Goal: Task Accomplishment & Management: Manage account settings

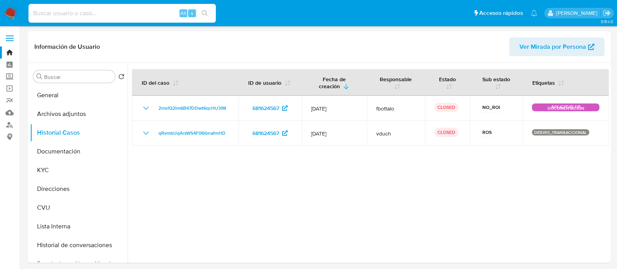
select select "10"
type input "151061752"
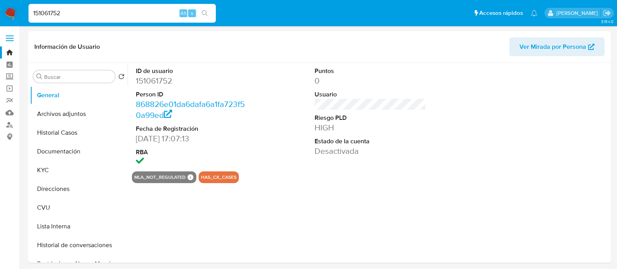
select select "10"
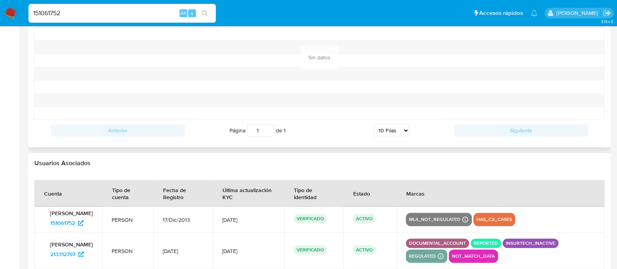
scroll to position [867, 0]
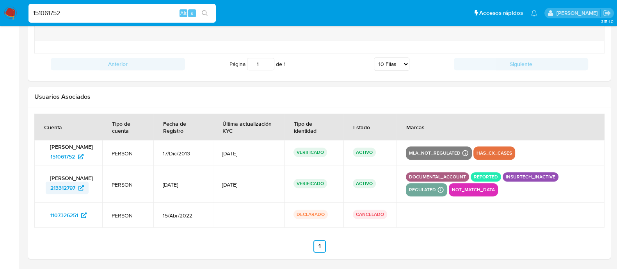
click at [62, 193] on span "213312797" at bounding box center [62, 188] width 25 height 12
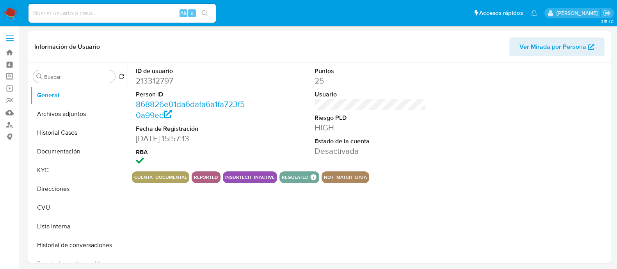
select select "10"
click at [75, 150] on button "Documentación" at bounding box center [75, 151] width 91 height 19
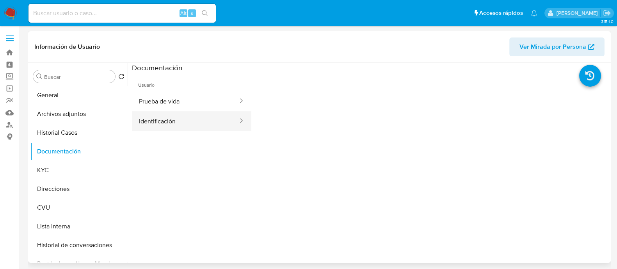
click at [160, 127] on button "Identificación" at bounding box center [185, 121] width 107 height 20
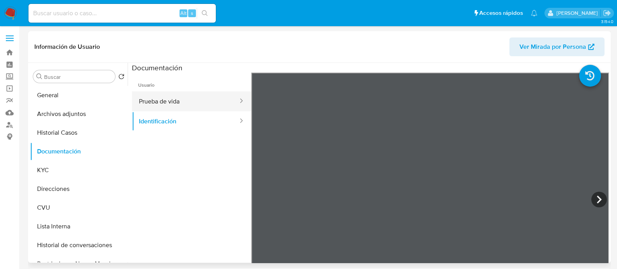
click at [177, 96] on button "Prueba de vida" at bounding box center [185, 101] width 107 height 20
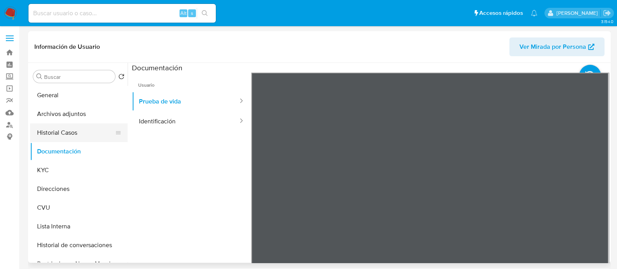
click at [72, 130] on button "Historial Casos" at bounding box center [75, 132] width 91 height 19
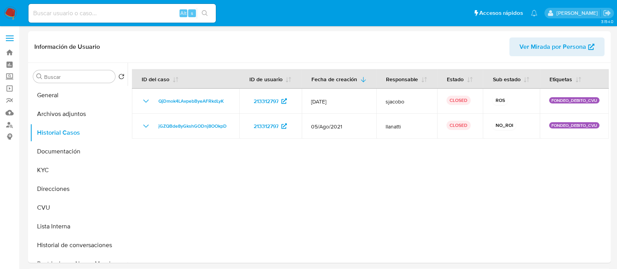
click at [121, 9] on input at bounding box center [122, 13] width 187 height 10
paste input "opzHCTrcpXWCoN6ap8aEfeCH"
type input "opzHCTrcpXWCoN6ap8aEfeCH"
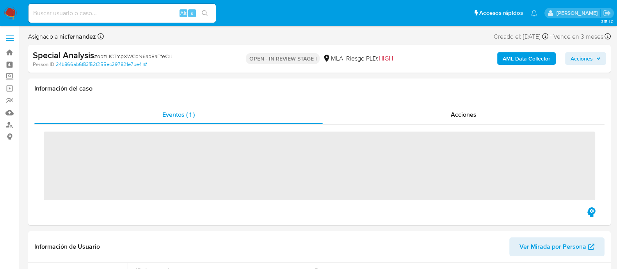
select select "10"
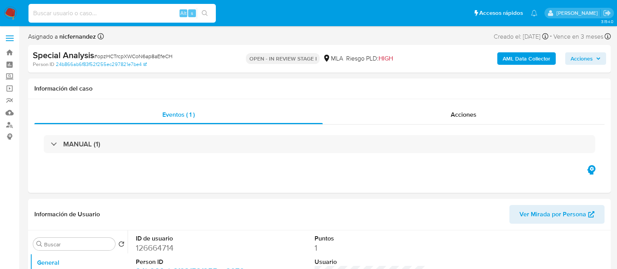
click at [88, 11] on input at bounding box center [122, 13] width 187 height 10
paste input "230560310"
type input "230560310"
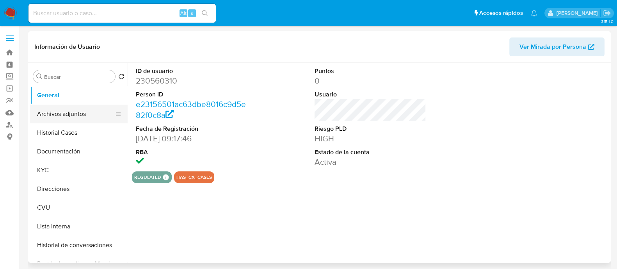
select select "10"
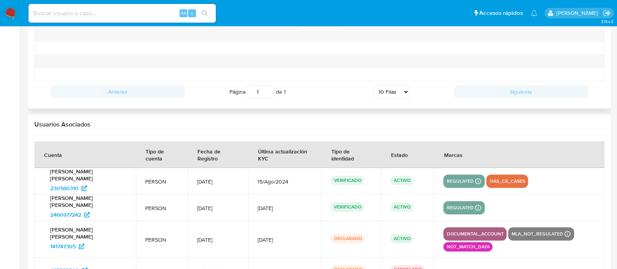
scroll to position [946, 0]
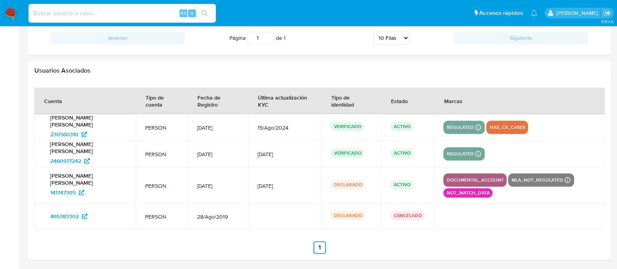
click at [96, 11] on input at bounding box center [122, 13] width 187 height 10
paste input "93130851"
type input "93130851"
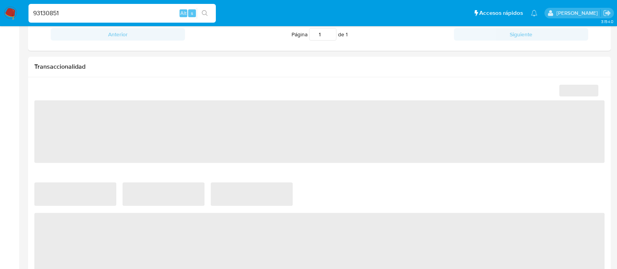
select select "10"
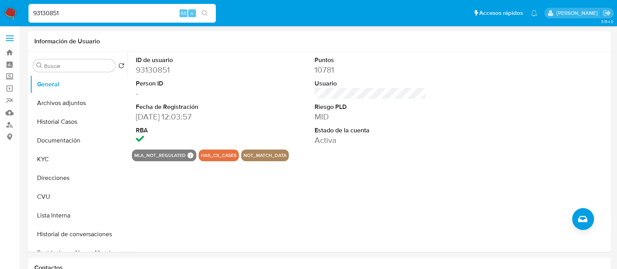
click at [102, 14] on input "93130851" at bounding box center [122, 13] width 187 height 10
paste input "335969627"
type input "335969627"
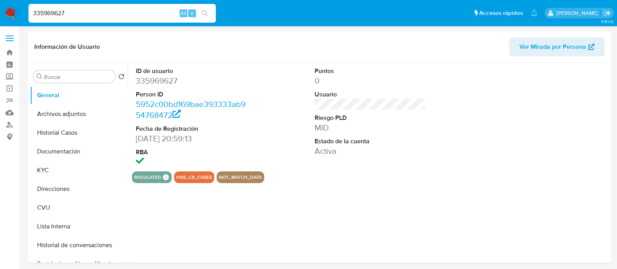
select select "10"
click at [68, 227] on button "Lista Interna" at bounding box center [75, 226] width 91 height 19
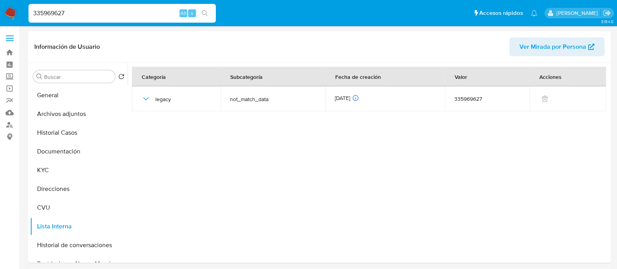
click at [102, 15] on input "335969627" at bounding box center [122, 13] width 187 height 10
paste input "166358619"
type input "166358619"
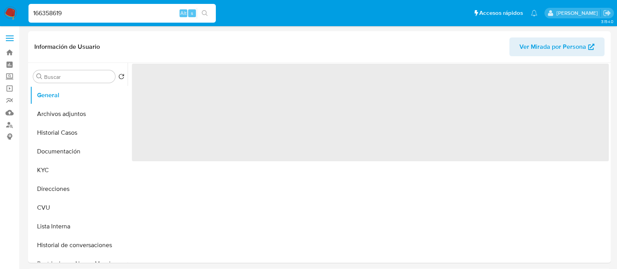
select select "10"
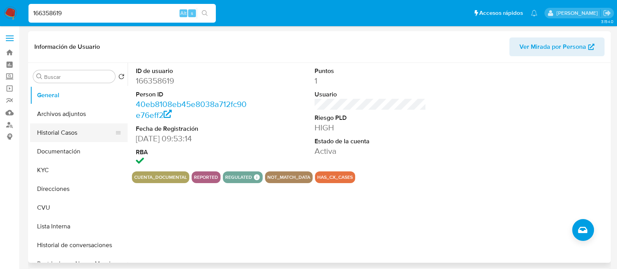
click at [61, 132] on button "Historial Casos" at bounding box center [75, 132] width 91 height 19
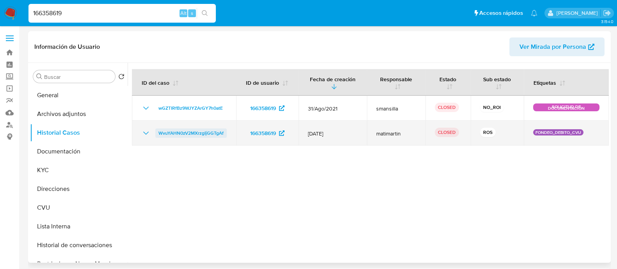
click at [202, 136] on span "WvuYAHN0zV2MXrzgIjGGTgAf" at bounding box center [191, 132] width 65 height 9
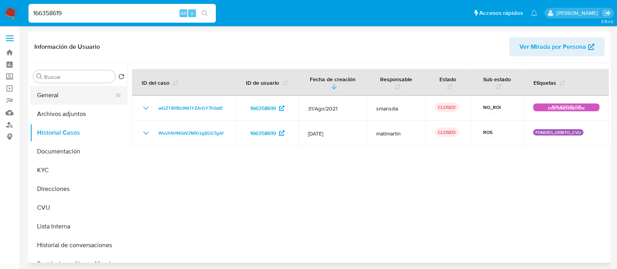
click at [61, 90] on button "General" at bounding box center [75, 95] width 91 height 19
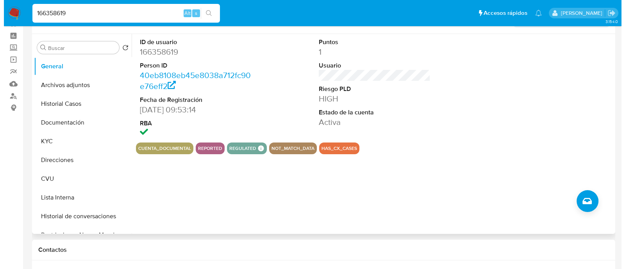
scroll to position [48, 0]
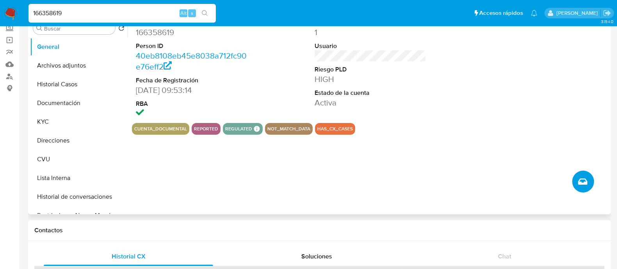
click at [584, 180] on icon "Crear caso manual" at bounding box center [582, 181] width 9 height 9
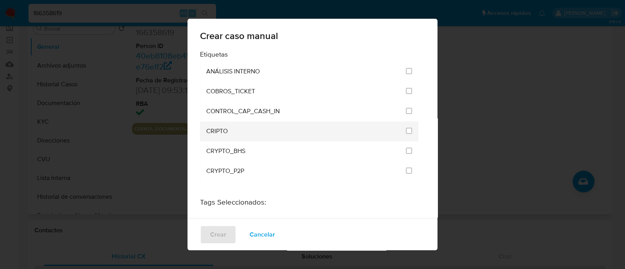
scroll to position [1533, 0]
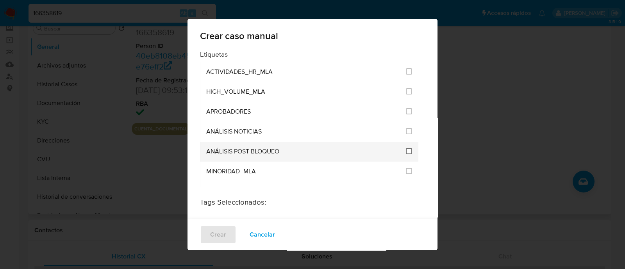
click at [406, 148] on input "3249" at bounding box center [409, 151] width 6 height 6
checkbox input "true"
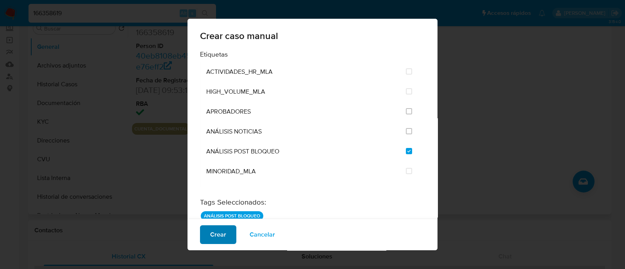
click at [221, 232] on span "Crear" at bounding box center [218, 234] width 16 height 17
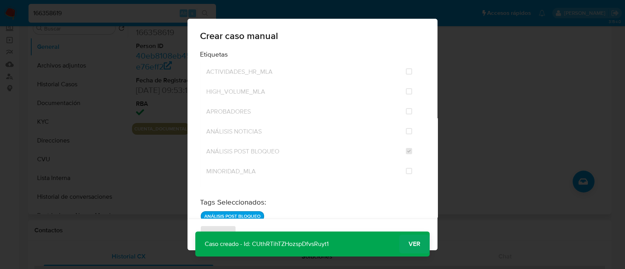
click at [421, 243] on button "Ver" at bounding box center [414, 244] width 30 height 19
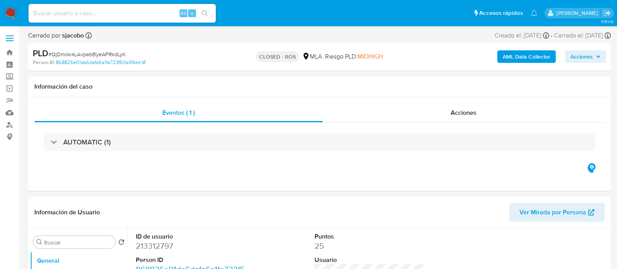
select select "10"
click at [477, 113] on div "Acciones" at bounding box center [464, 112] width 282 height 19
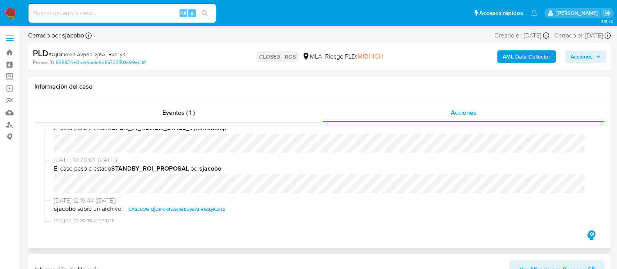
scroll to position [390, 0]
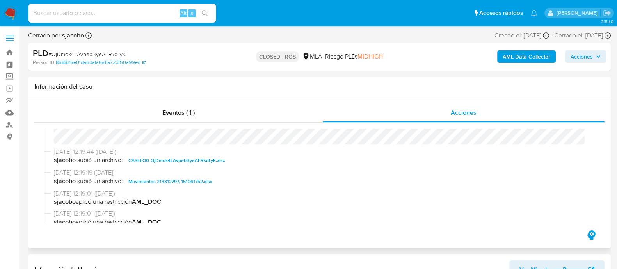
click at [174, 162] on span "CASELOG QjDmok4LAvpebByeAFRkdLyK.xlsx" at bounding box center [176, 160] width 97 height 9
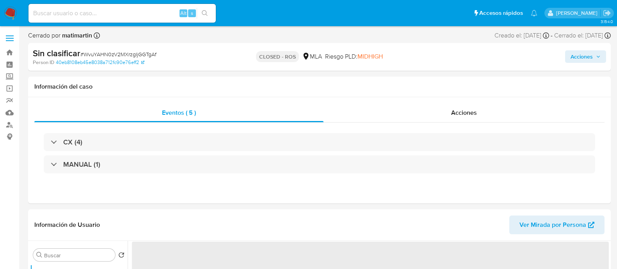
select select "10"
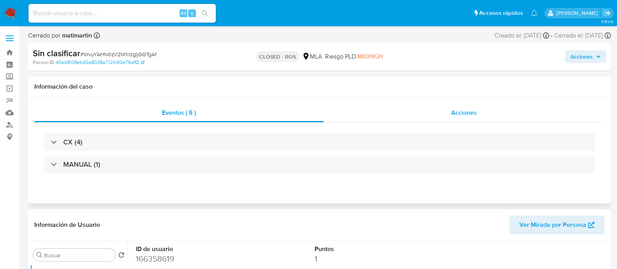
click at [428, 110] on div "Acciones" at bounding box center [464, 112] width 281 height 19
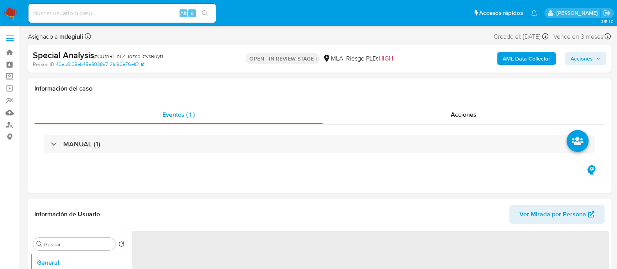
click at [144, 55] on span "# CUthRTihTZHozspDfvsRuyt1" at bounding box center [128, 56] width 69 height 8
click at [144, 54] on span "# CUthRTihTZHozspDfvsRuyt1" at bounding box center [128, 56] width 69 height 8
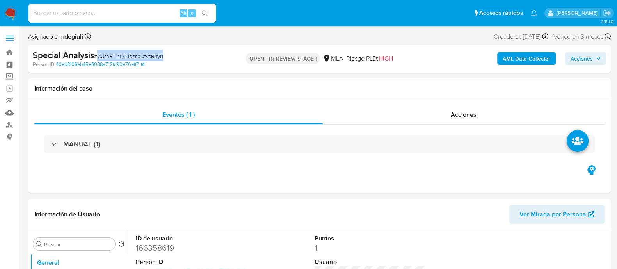
select select "10"
copy span "CUthRTihTZHozspDfvsRuyt1"
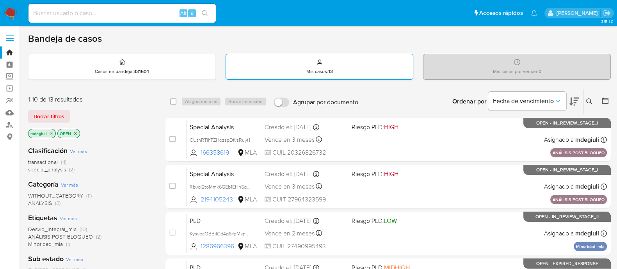
click at [334, 63] on div "Mis casos : 13" at bounding box center [319, 66] width 187 height 25
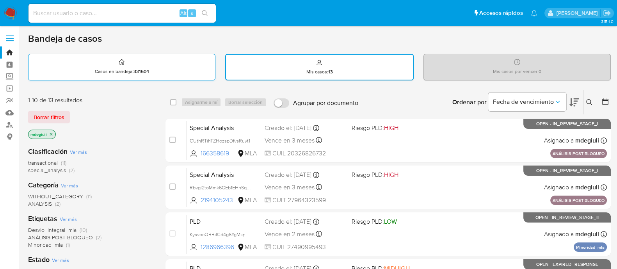
click at [157, 75] on div "Casos en bandeja : 331604" at bounding box center [122, 66] width 187 height 25
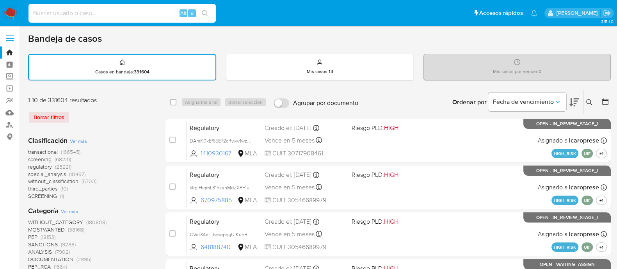
click at [114, 11] on input at bounding box center [122, 13] width 187 height 10
paste input "wjLw4U9IXn6ezxwnpaNzkD1y"
type input "wjLw4U9IXn6ezxwnpaNzkD1y"
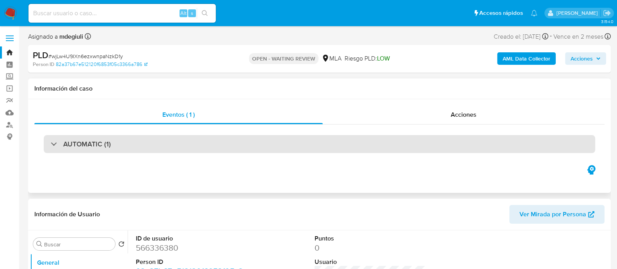
select select "10"
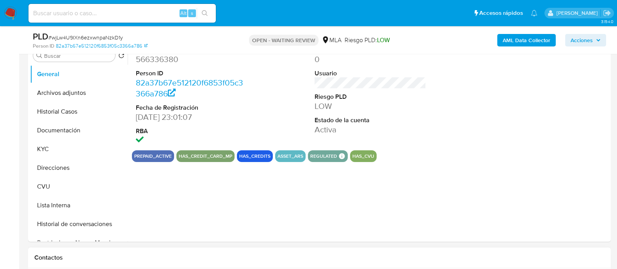
scroll to position [293, 0]
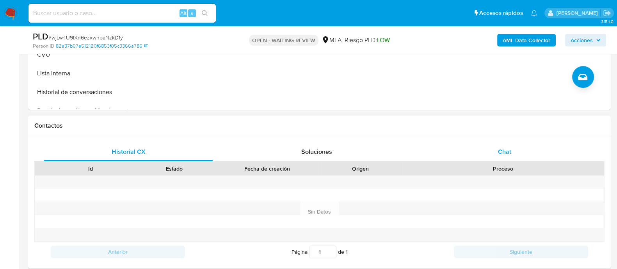
click at [482, 148] on div "Chat" at bounding box center [504, 152] width 169 height 19
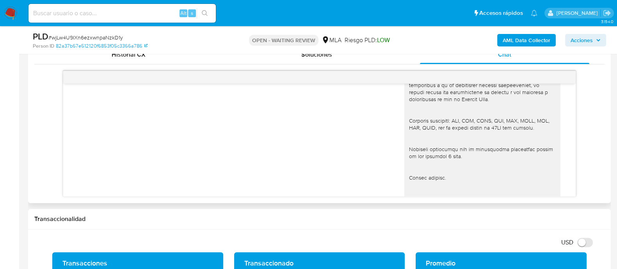
scroll to position [805, 0]
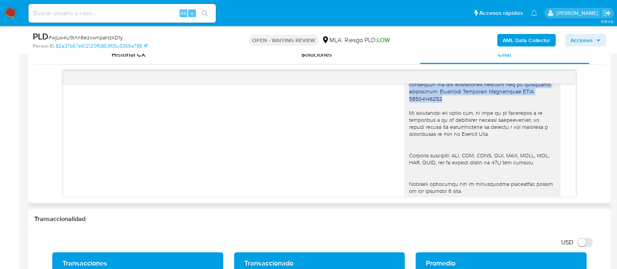
drag, startPoint x: 406, startPoint y: 113, endPoint x: 551, endPoint y: 119, distance: 145.4
click at [551, 119] on div at bounding box center [483, 124] width 156 height 276
copy div "Hola Luz, Gracias por la documentación que nos enviaste anteriormente. En funci…"
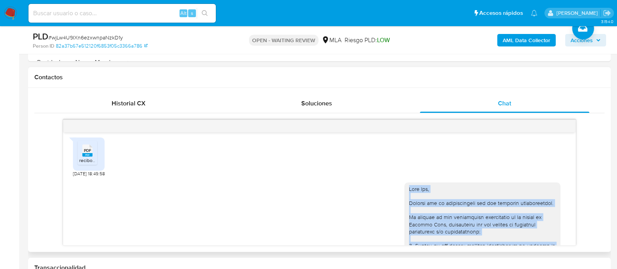
scroll to position [658, 0]
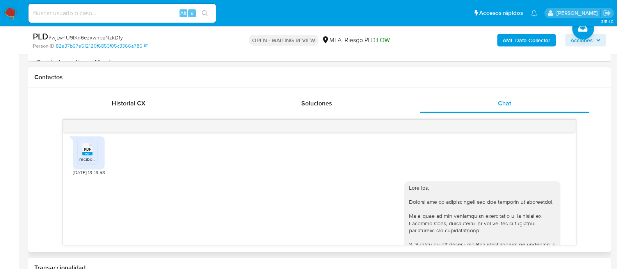
click at [89, 155] on rect at bounding box center [87, 154] width 10 height 4
click at [118, 9] on input at bounding box center [122, 13] width 187 height 10
paste input "KysvocOBBiICd4g6YgMknUo3"
type input "KysvocOBBiICd4g6YgMknUo3"
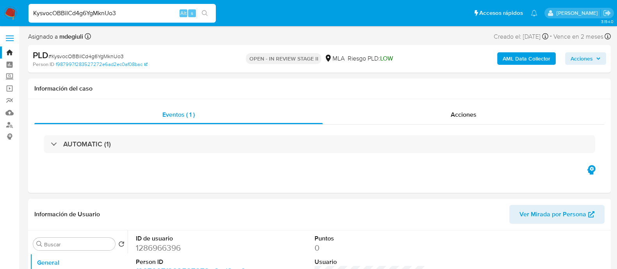
select select "10"
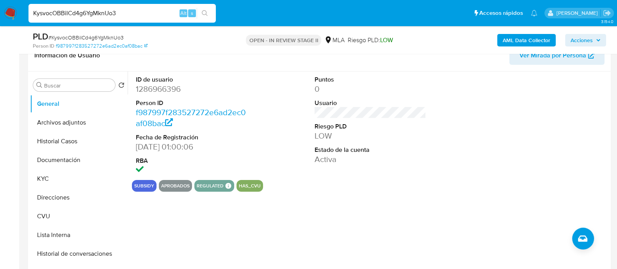
scroll to position [146, 0]
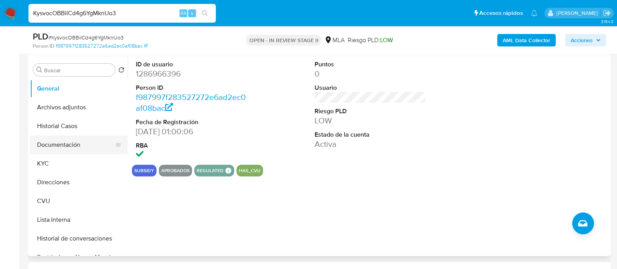
click at [69, 144] on button "Documentación" at bounding box center [75, 145] width 91 height 19
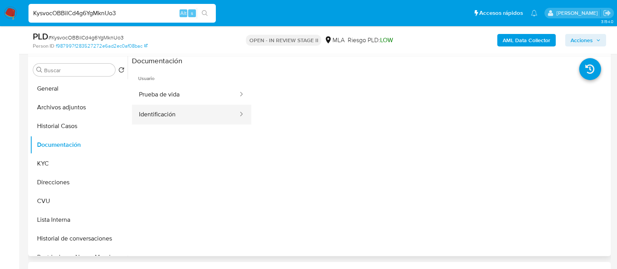
click at [189, 117] on button "Identificación" at bounding box center [185, 115] width 107 height 20
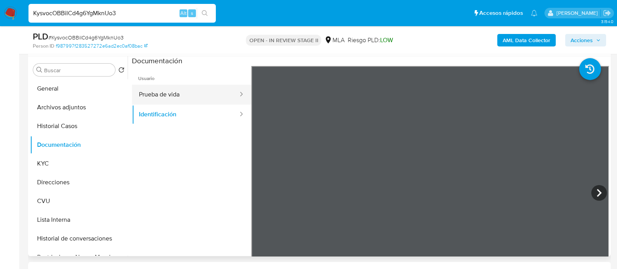
click at [176, 88] on button "Prueba de vida" at bounding box center [185, 95] width 107 height 20
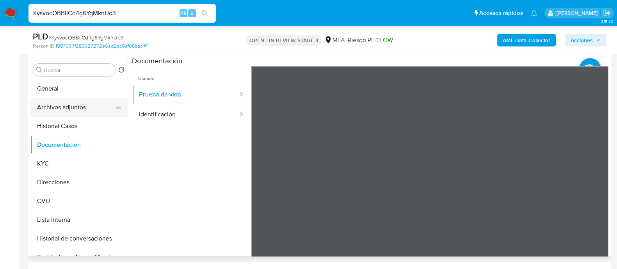
click at [71, 110] on button "Archivos adjuntos" at bounding box center [75, 107] width 91 height 19
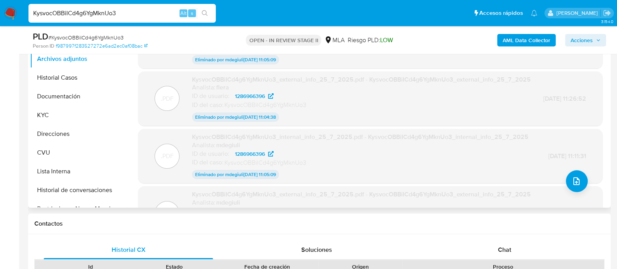
scroll to position [97, 0]
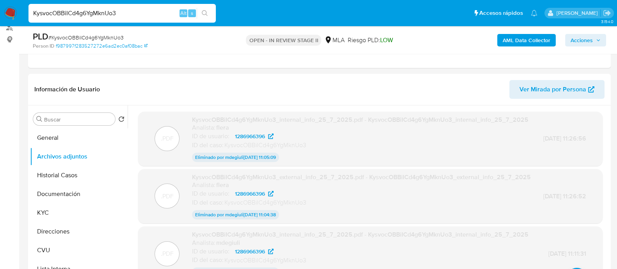
click at [74, 11] on input "KysvocOBBiICd4g6YgMknUo3" at bounding box center [122, 13] width 187 height 10
paste input "FBQV6H0IAGJNL6WstFNhGcxp"
type input "FBQV6H0IAGJNL6WstFNhGcxp"
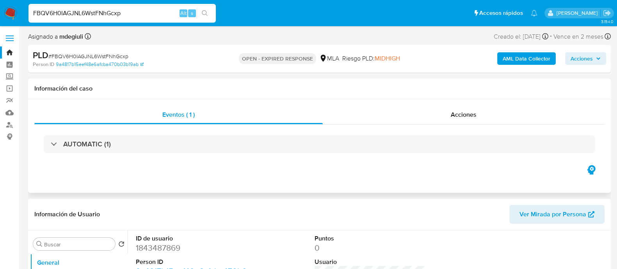
select select "10"
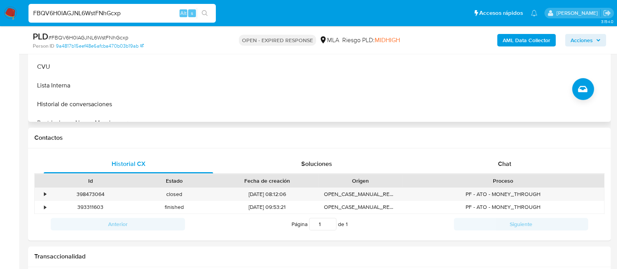
scroll to position [293, 0]
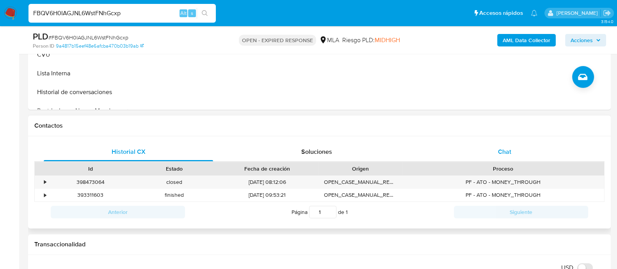
click at [484, 147] on div "Chat" at bounding box center [504, 152] width 169 height 19
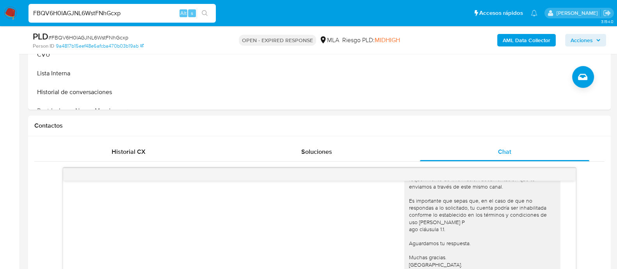
click at [9, 11] on img at bounding box center [10, 13] width 13 height 13
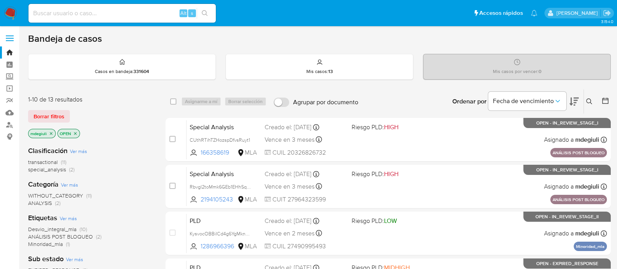
click at [590, 98] on icon at bounding box center [590, 101] width 6 height 6
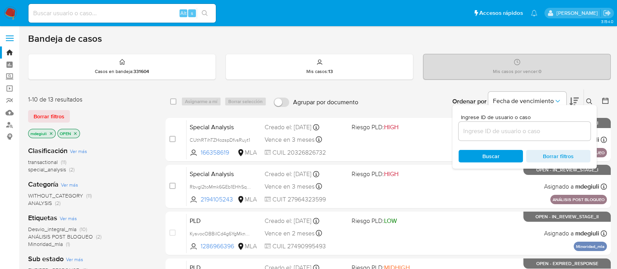
click at [494, 130] on input at bounding box center [525, 131] width 132 height 10
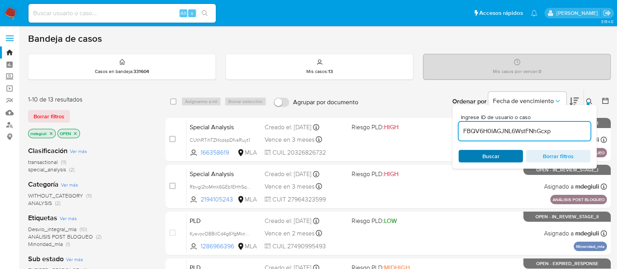
type input "FBQV6H0IAGJNL6WstFNhGcxp"
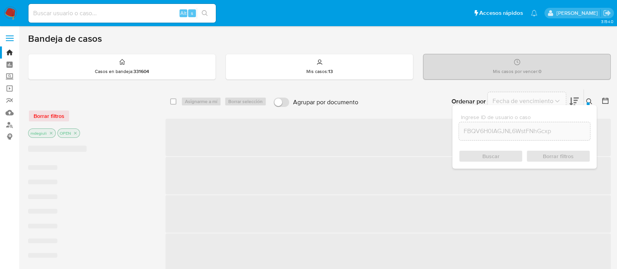
click at [492, 155] on div "Buscar Borrar filtros" at bounding box center [525, 156] width 132 height 12
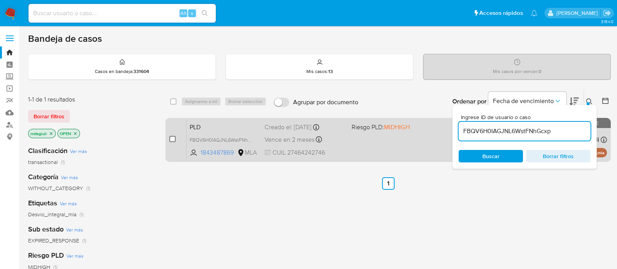
click at [174, 141] on input "checkbox" at bounding box center [172, 139] width 6 height 6
checkbox input "true"
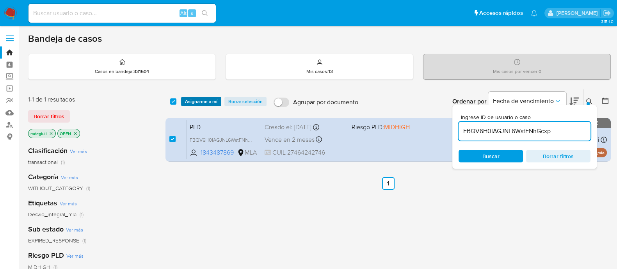
click at [197, 104] on span "Asignarme a mí" at bounding box center [201, 102] width 32 height 8
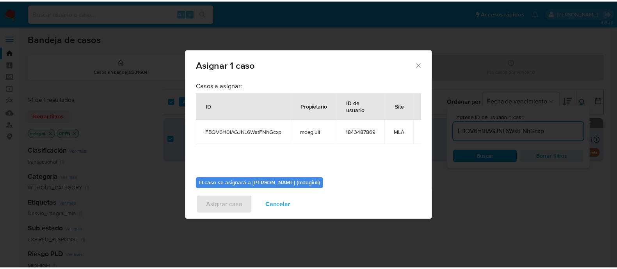
scroll to position [40, 0]
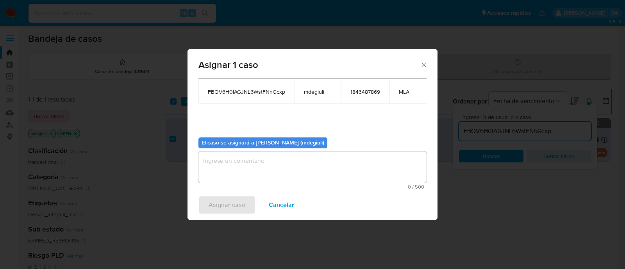
click at [253, 173] on textarea "assign-modal" at bounding box center [312, 167] width 228 height 31
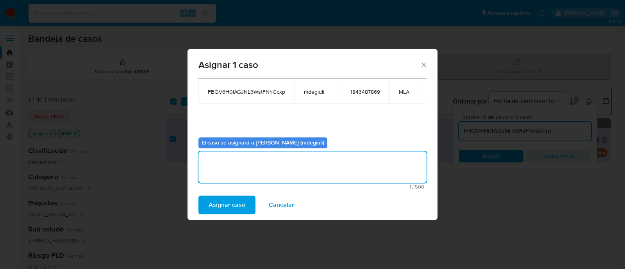
click at [244, 204] on button "Asignar caso" at bounding box center [226, 205] width 57 height 19
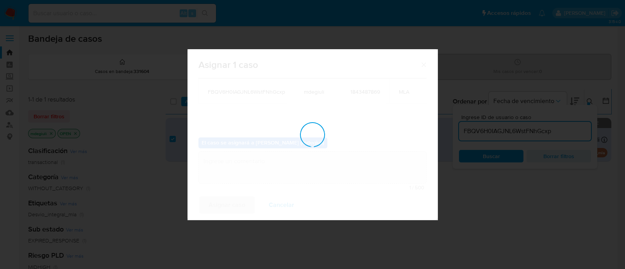
checkbox input "false"
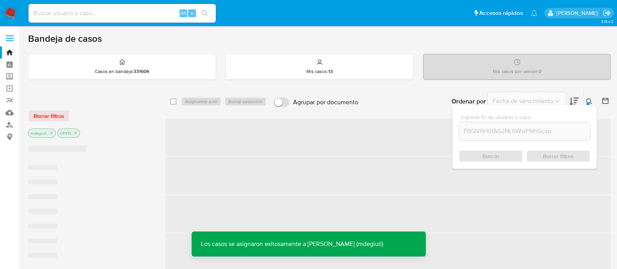
click at [99, 12] on input at bounding box center [122, 13] width 187 height 10
paste input "FBQV6H0IAGJNL6WstFNhGcxp"
type input "FBQV6H0IAGJNL6WstFNhGcxp"
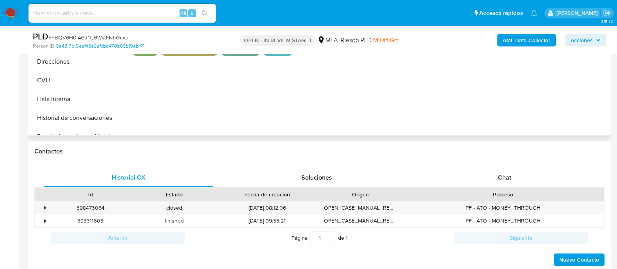
scroll to position [293, 0]
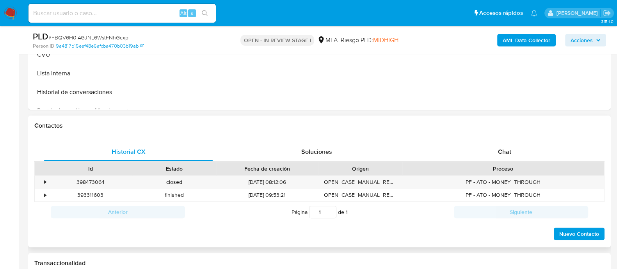
select select "10"
click at [490, 148] on div "Chat" at bounding box center [504, 152] width 169 height 19
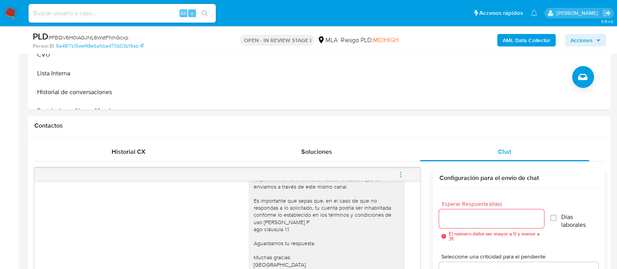
scroll to position [341, 0]
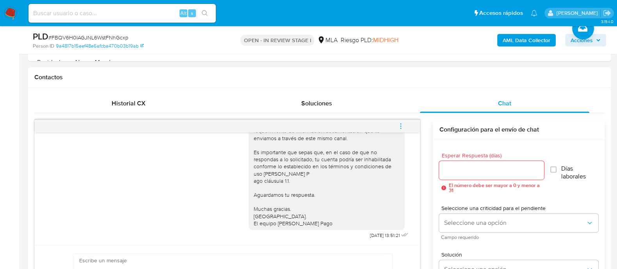
click at [400, 125] on icon "menu-action" at bounding box center [401, 126] width 7 height 7
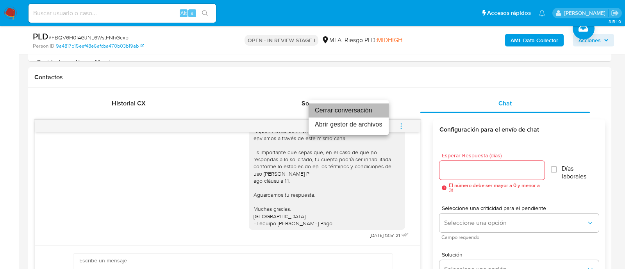
click at [359, 108] on li "Cerrar conversación" at bounding box center [349, 110] width 80 height 14
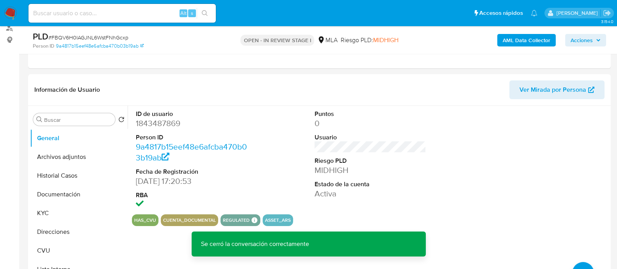
scroll to position [48, 0]
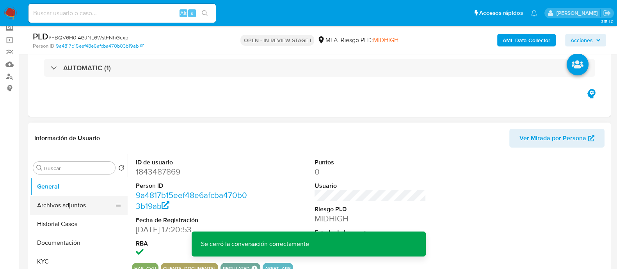
click at [72, 204] on button "Archivos adjuntos" at bounding box center [75, 205] width 91 height 19
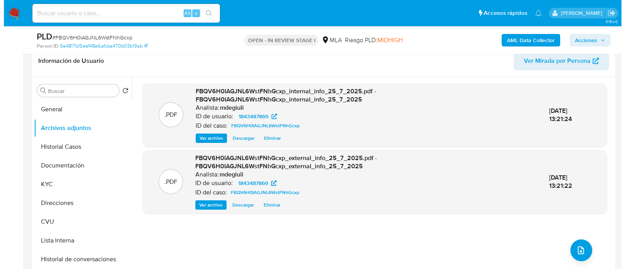
scroll to position [146, 0]
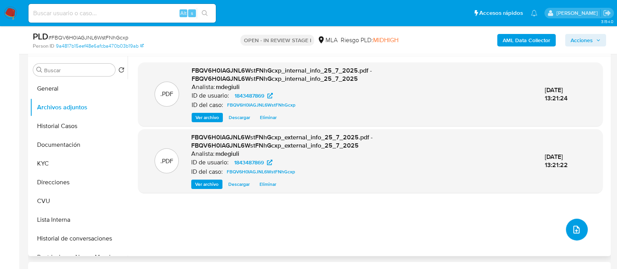
click at [566, 229] on button "upload-file" at bounding box center [577, 230] width 22 height 22
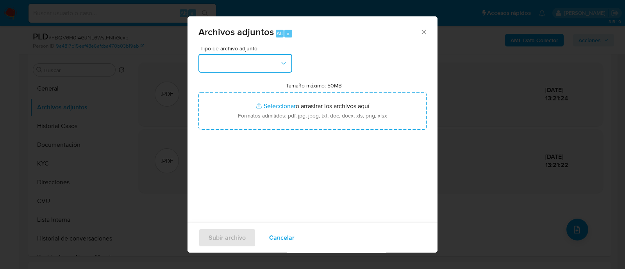
click at [233, 64] on button "button" at bounding box center [245, 63] width 94 height 19
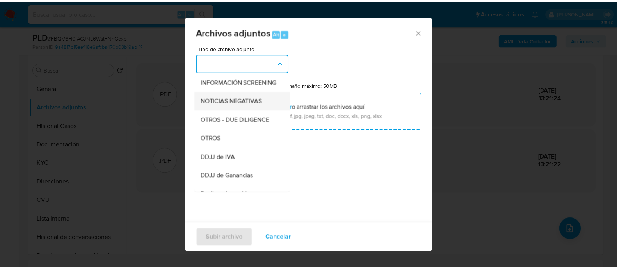
scroll to position [97, 0]
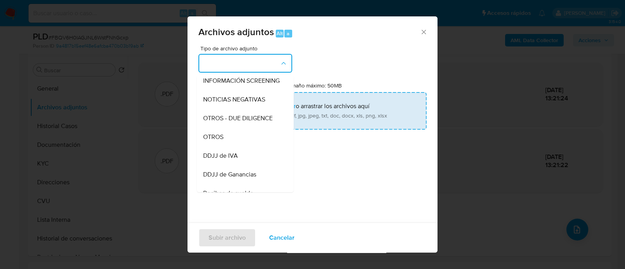
drag, startPoint x: 224, startPoint y: 142, endPoint x: 238, endPoint y: 128, distance: 20.4
click at [224, 141] on div "OTROS" at bounding box center [243, 137] width 80 height 19
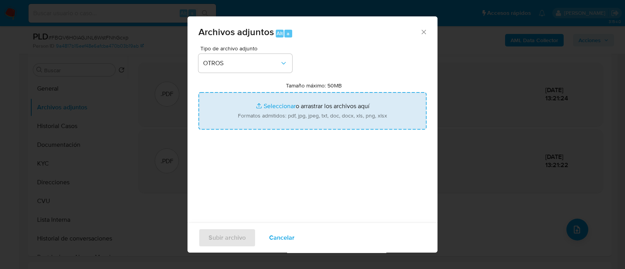
click at [301, 112] on input "Tamaño máximo: 50MB Seleccionar archivos" at bounding box center [312, 110] width 228 height 37
type input "C:\fakepath\Caselog Erika Ailen Seballos.docx"
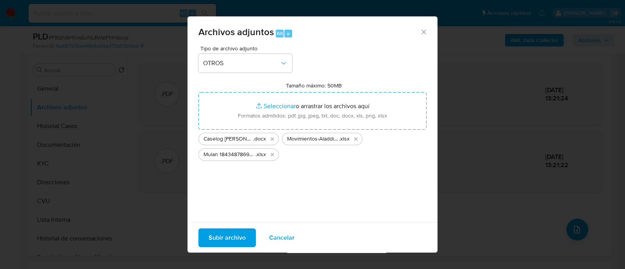
click at [213, 237] on span "Subir archivo" at bounding box center [227, 237] width 37 height 17
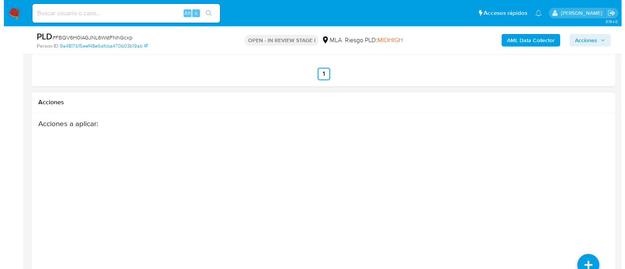
scroll to position [1423, 0]
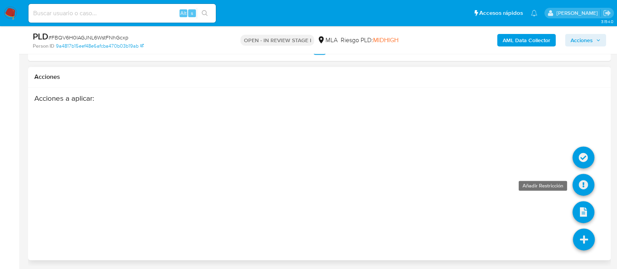
click at [586, 182] on icon at bounding box center [584, 185] width 22 height 22
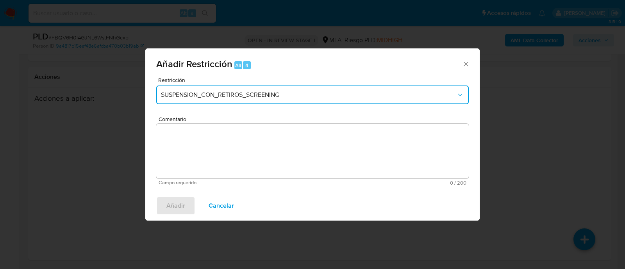
click at [278, 103] on button "SUSPENSION_CON_RETIROS_SCREENING" at bounding box center [312, 95] width 312 height 19
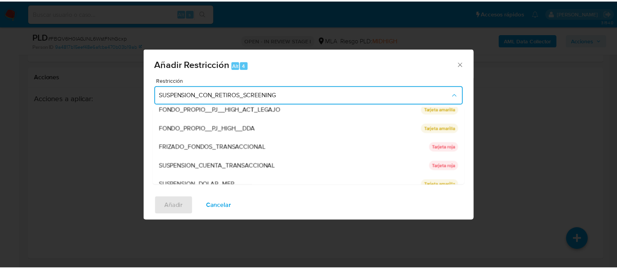
scroll to position [128, 0]
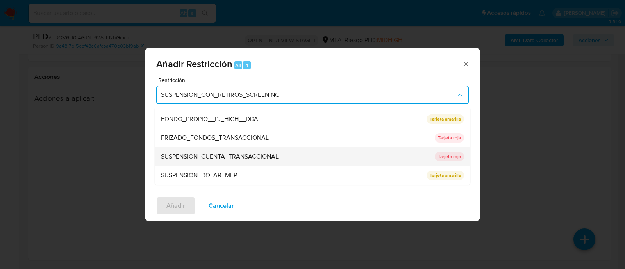
click at [216, 159] on span "SUSPENSION_CUENTA_TRANSACCIONAL" at bounding box center [220, 157] width 118 height 8
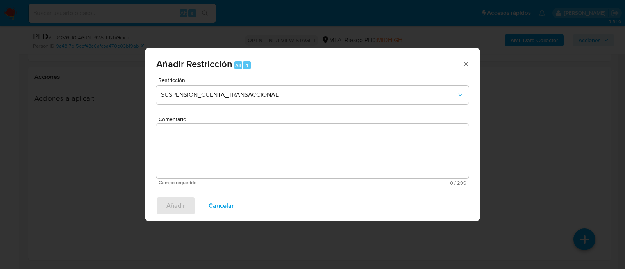
click at [215, 147] on textarea "Comentario" at bounding box center [312, 151] width 312 height 55
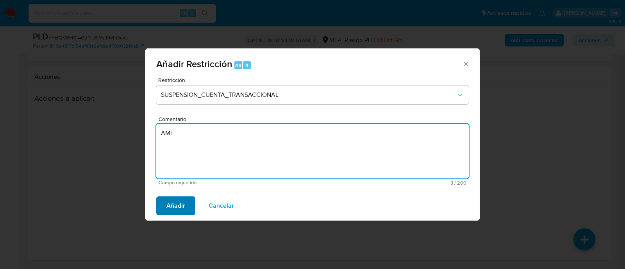
type textarea "AML"
click at [184, 202] on span "Añadir" at bounding box center [175, 205] width 19 height 17
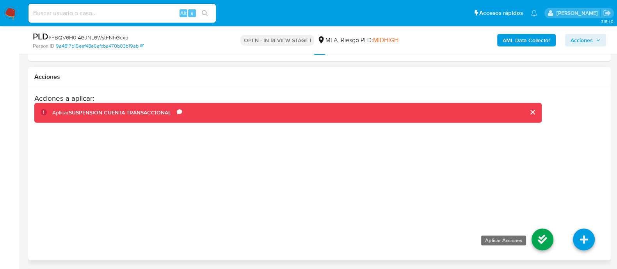
click at [541, 234] on icon at bounding box center [543, 239] width 22 height 22
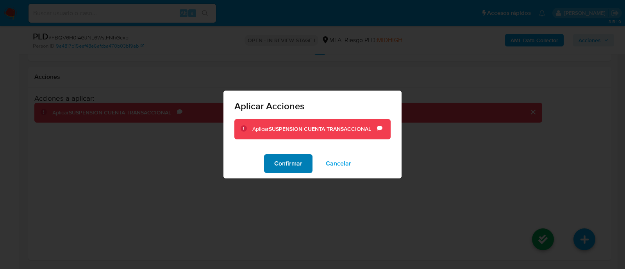
click at [279, 164] on span "Confirmar" at bounding box center [288, 163] width 28 height 17
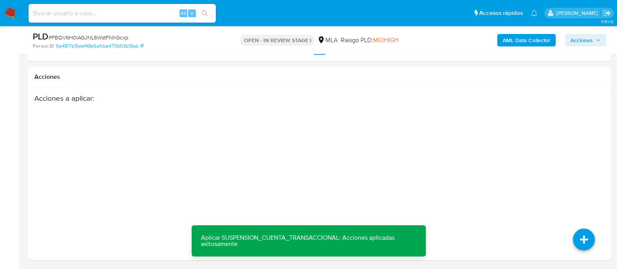
click at [584, 41] on span "Acciones" at bounding box center [582, 40] width 22 height 12
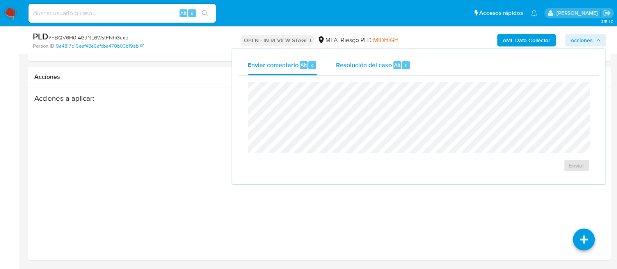
click at [362, 62] on span "Resolución del caso" at bounding box center [364, 64] width 56 height 9
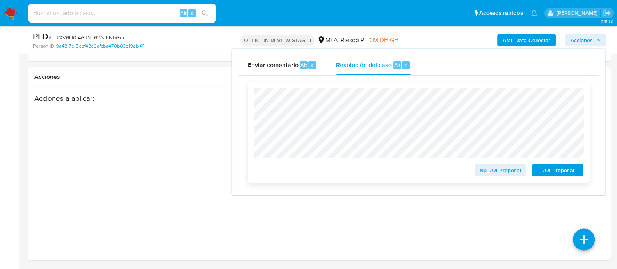
click at [558, 171] on span "ROI Proposal" at bounding box center [558, 170] width 41 height 11
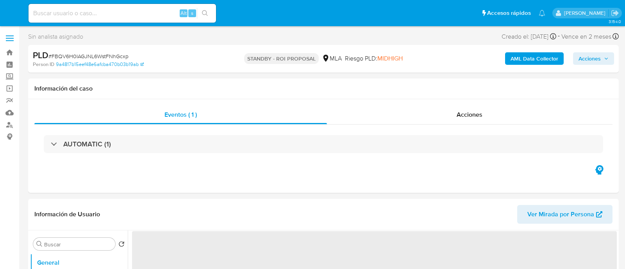
select select "10"
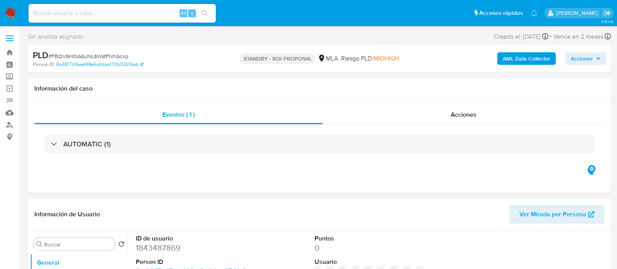
click at [11, 16] on img at bounding box center [10, 13] width 13 height 13
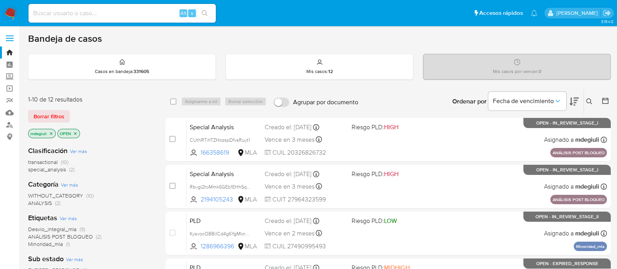
click at [588, 100] on icon at bounding box center [590, 101] width 6 height 6
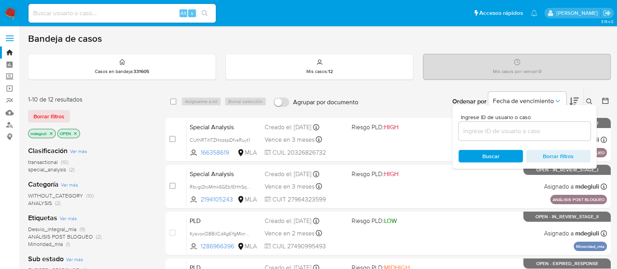
click at [484, 130] on input at bounding box center [525, 131] width 132 height 10
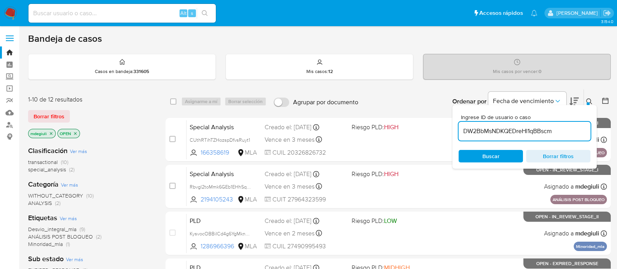
type input "DW2BbMsNDKQEDreHl1qBBscm"
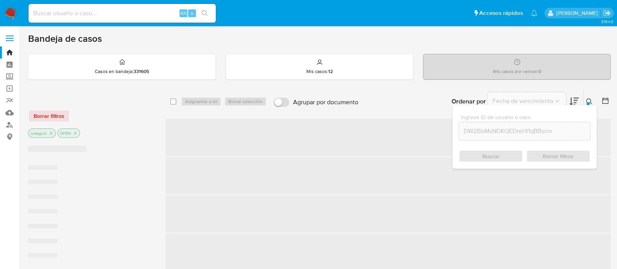
click at [489, 152] on div "Buscar Borrar filtros" at bounding box center [525, 156] width 132 height 12
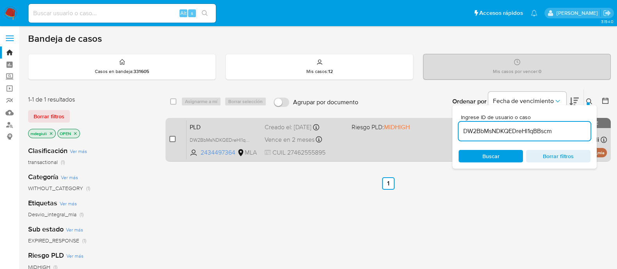
click at [171, 139] on input "checkbox" at bounding box center [172, 139] width 6 height 6
checkbox input "true"
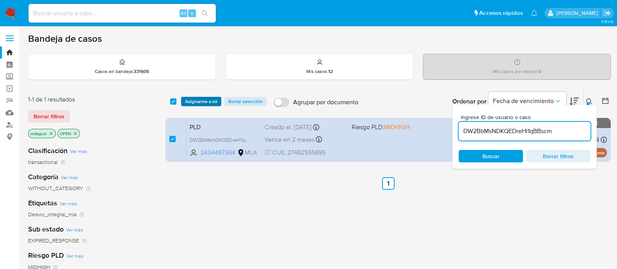
click at [200, 99] on span "Asignarme a mí" at bounding box center [201, 102] width 32 height 8
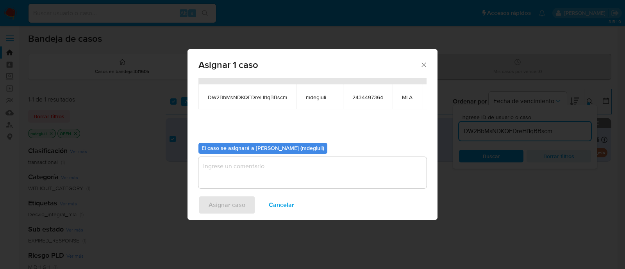
scroll to position [48, 0]
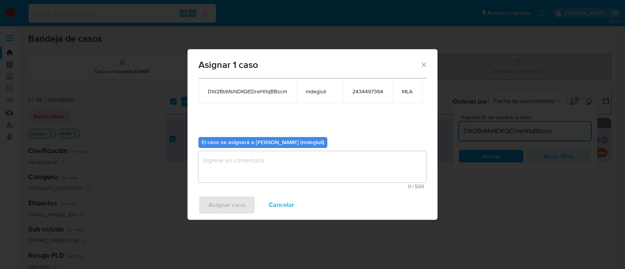
click at [277, 153] on textarea "assign-modal" at bounding box center [312, 166] width 228 height 31
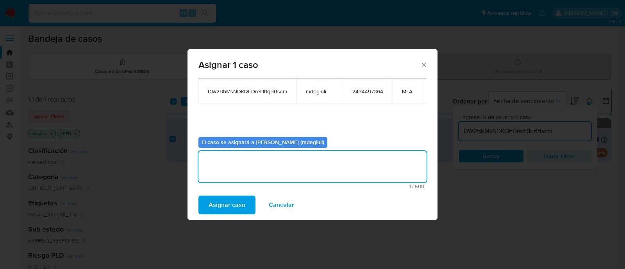
click at [242, 200] on span "Asignar caso" at bounding box center [227, 204] width 37 height 17
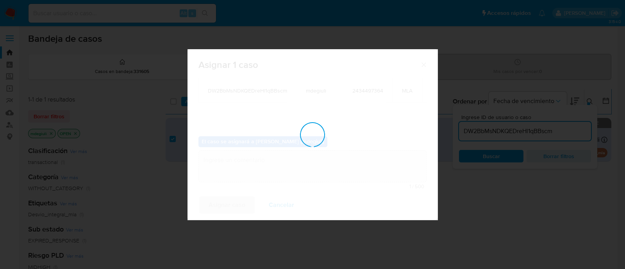
checkbox input "false"
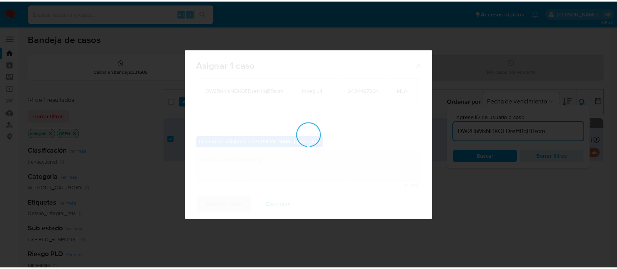
scroll to position [46, 0]
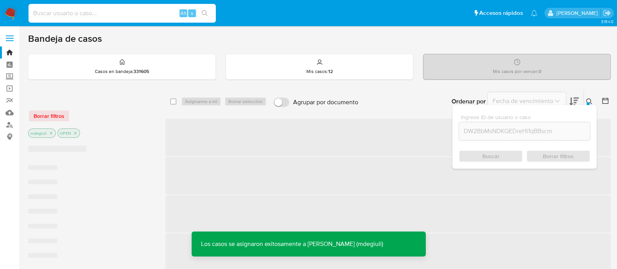
click at [92, 13] on input at bounding box center [122, 13] width 187 height 10
paste input "DW2BbMsNDKQEDreHl1qBBscm"
type input "DW2BbMsNDKQEDreHl1qBBscm"
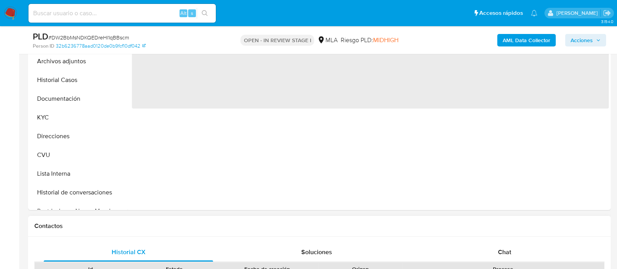
scroll to position [244, 0]
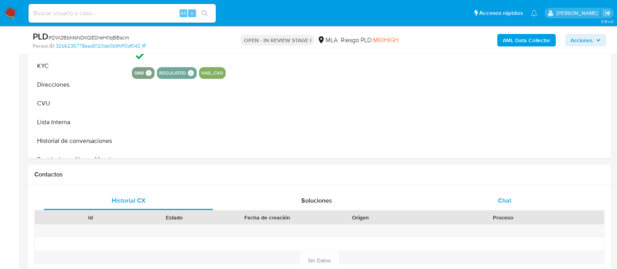
click at [489, 193] on div "Chat" at bounding box center [504, 200] width 169 height 19
select select "10"
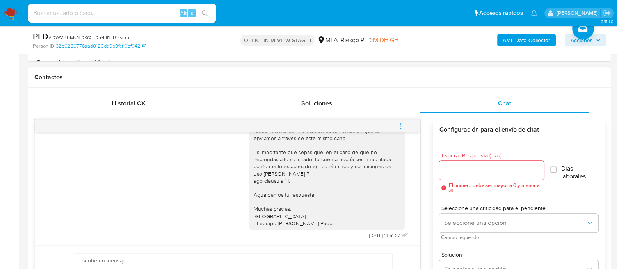
scroll to position [501, 0]
click at [397, 124] on button "menu-action" at bounding box center [401, 126] width 26 height 19
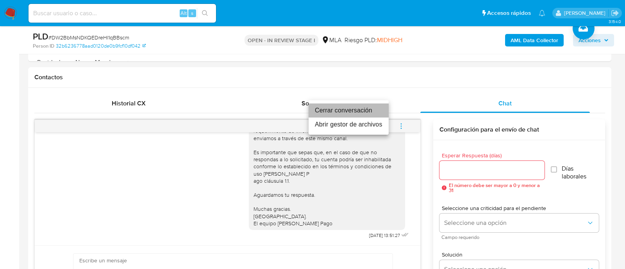
click at [364, 108] on li "Cerrar conversación" at bounding box center [349, 110] width 80 height 14
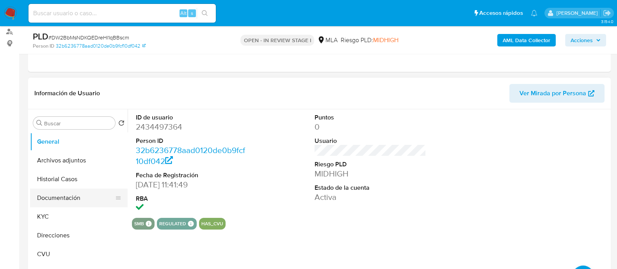
scroll to position [97, 0]
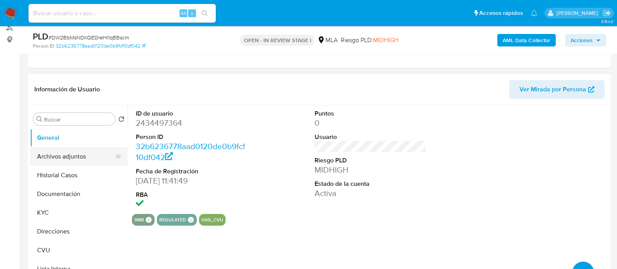
click at [53, 158] on button "Archivos adjuntos" at bounding box center [75, 156] width 91 height 19
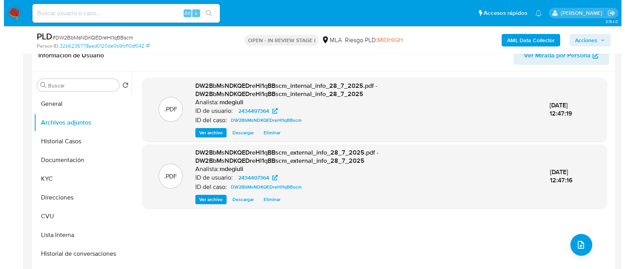
scroll to position [146, 0]
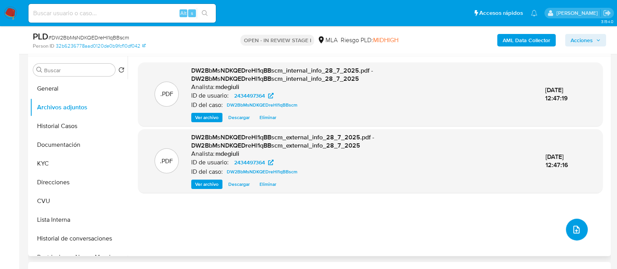
click at [578, 232] on span "upload-file" at bounding box center [576, 229] width 9 height 9
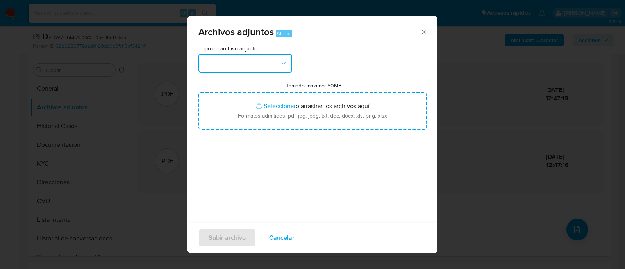
click at [216, 63] on button "button" at bounding box center [245, 63] width 94 height 19
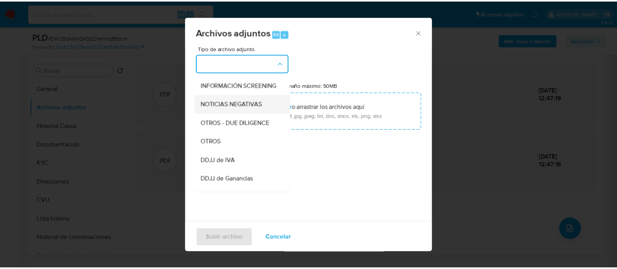
scroll to position [97, 0]
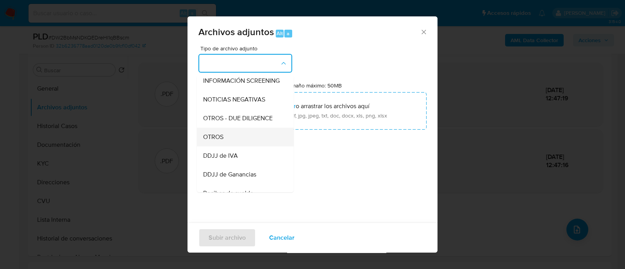
click at [222, 141] on span "OTROS" at bounding box center [213, 137] width 20 height 8
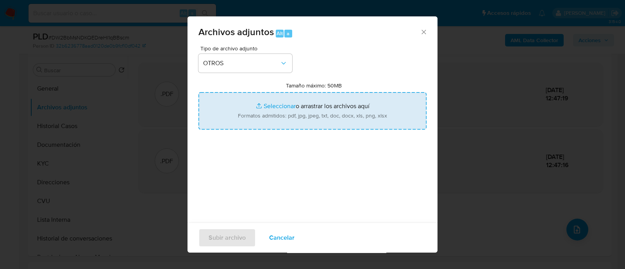
click at [329, 110] on input "Tamaño máximo: 50MB Seleccionar archivos" at bounding box center [312, 110] width 228 height 37
type input "C:\fakepath\Caselog Gisela Soledad Amelia Borja.docx"
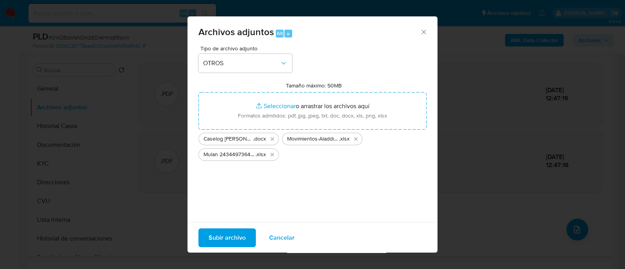
click at [229, 237] on span "Subir archivo" at bounding box center [227, 237] width 37 height 17
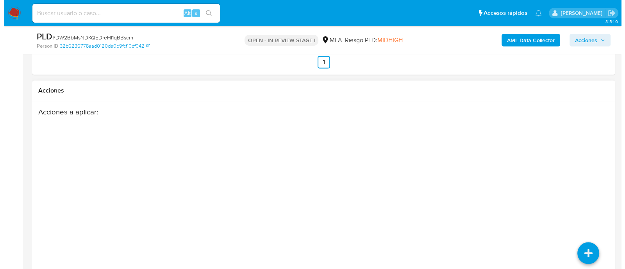
scroll to position [1397, 0]
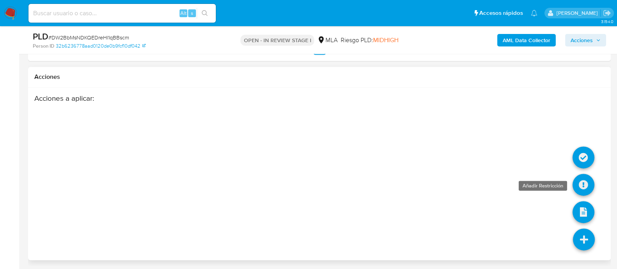
click at [581, 184] on icon at bounding box center [584, 185] width 22 height 22
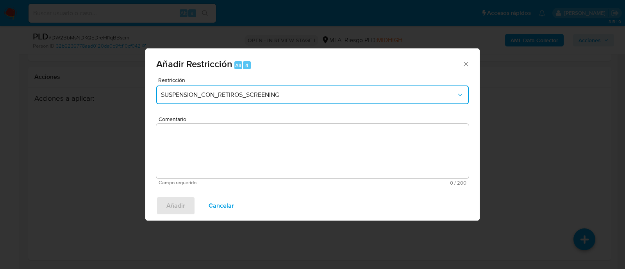
click at [231, 96] on span "SUSPENSION_CON_RETIROS_SCREENING" at bounding box center [308, 95] width 295 height 8
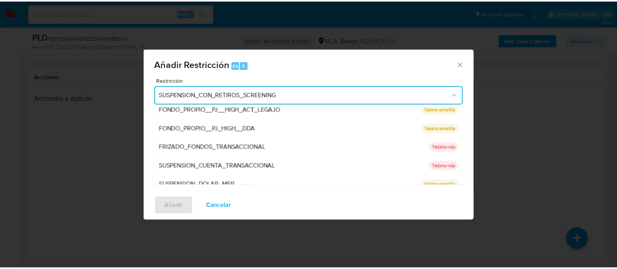
scroll to position [128, 0]
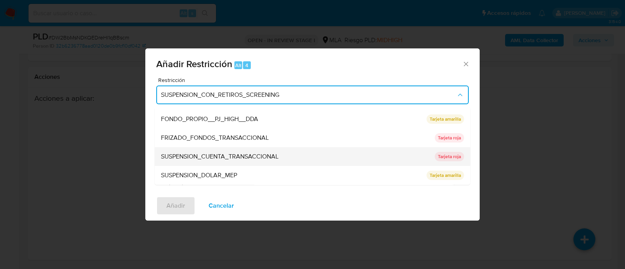
click at [201, 158] on span "SUSPENSION_CUENTA_TRANSACCIONAL" at bounding box center [220, 157] width 118 height 8
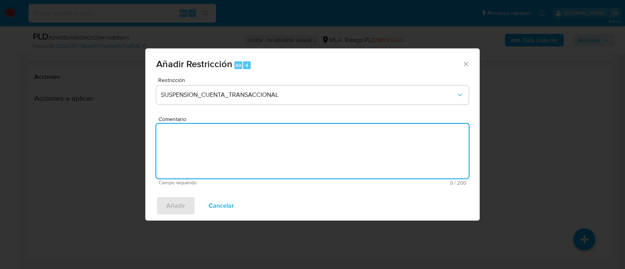
click at [203, 157] on textarea "Comentario" at bounding box center [312, 151] width 312 height 55
type textarea "AML"
click at [182, 201] on span "Añadir" at bounding box center [175, 205] width 19 height 17
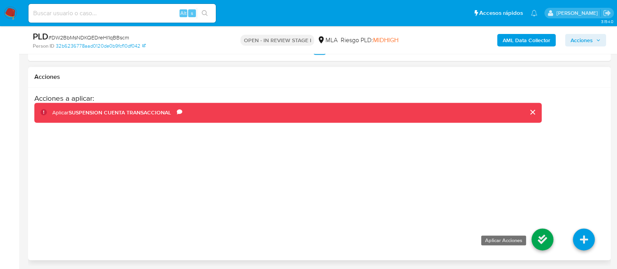
click at [537, 232] on icon at bounding box center [543, 239] width 22 height 22
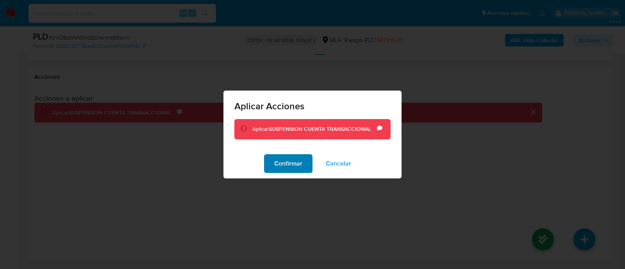
click at [277, 161] on span "Confirmar" at bounding box center [288, 163] width 28 height 17
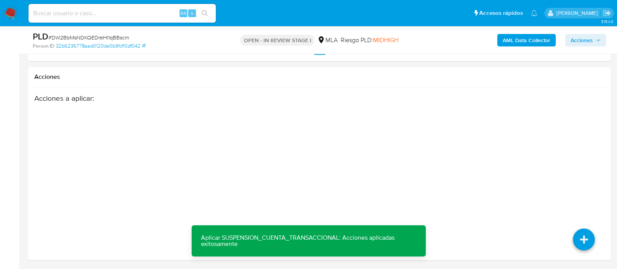
click at [577, 43] on span "Acciones" at bounding box center [582, 40] width 22 height 12
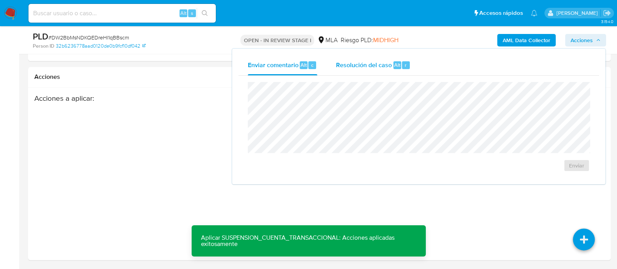
click at [375, 64] on span "Resolución del caso" at bounding box center [364, 64] width 56 height 9
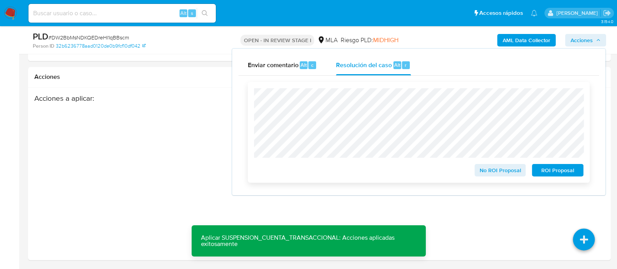
click at [556, 173] on span "ROI Proposal" at bounding box center [558, 170] width 41 height 11
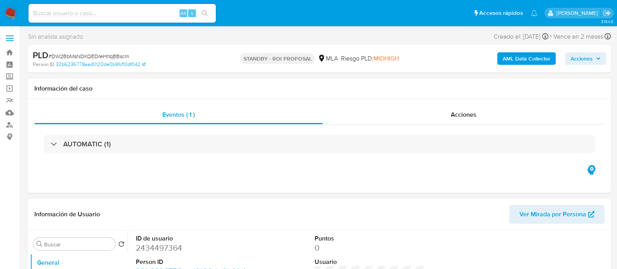
select select "10"
click at [13, 11] on img at bounding box center [10, 13] width 13 height 13
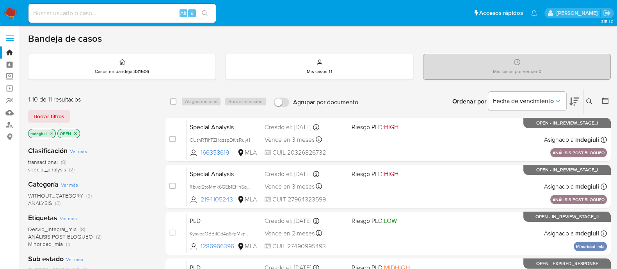
click at [589, 103] on icon at bounding box center [590, 101] width 6 height 6
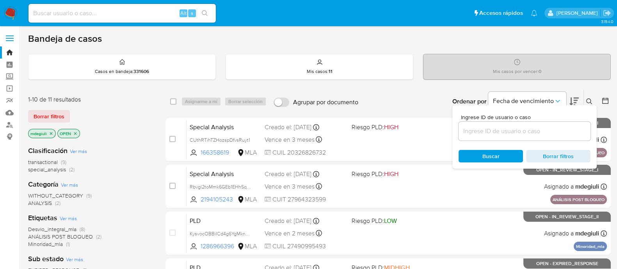
click at [496, 128] on input at bounding box center [525, 131] width 132 height 10
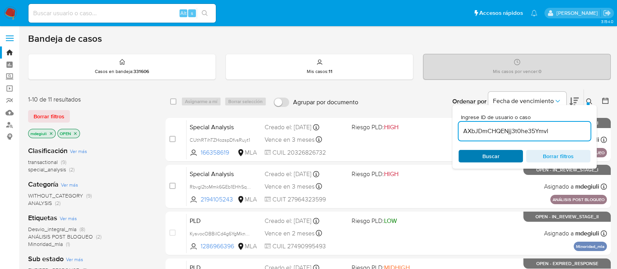
type input "AXbJDmCHQENjj3t0he35Ymvl"
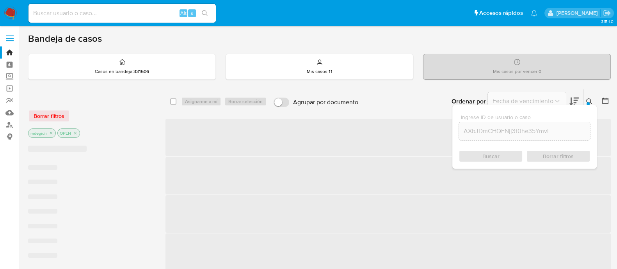
click at [490, 154] on div "Buscar Borrar filtros" at bounding box center [525, 156] width 132 height 12
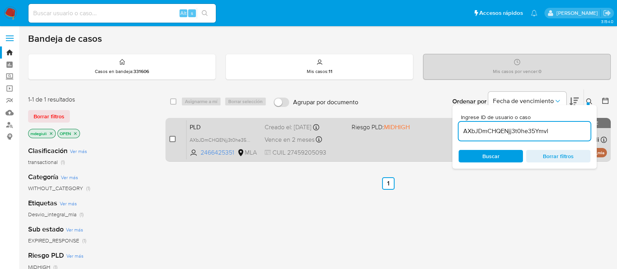
click at [170, 139] on input "checkbox" at bounding box center [172, 139] width 6 height 6
checkbox input "true"
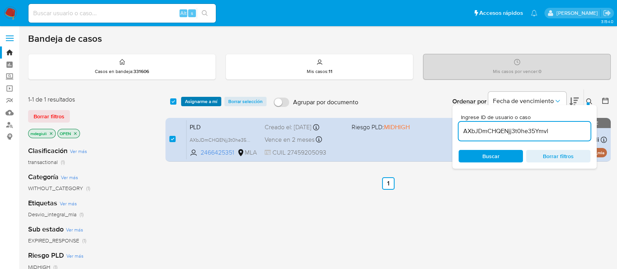
click at [197, 100] on span "Asignarme a mí" at bounding box center [201, 102] width 32 height 8
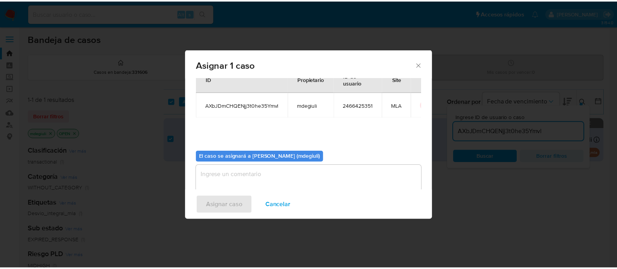
scroll to position [40, 0]
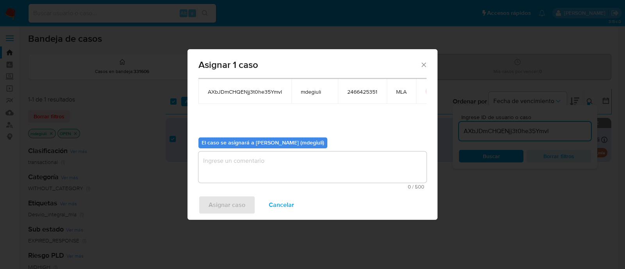
click at [290, 167] on textarea "assign-modal" at bounding box center [312, 167] width 228 height 31
click at [234, 198] on span "Asignar caso" at bounding box center [227, 204] width 37 height 17
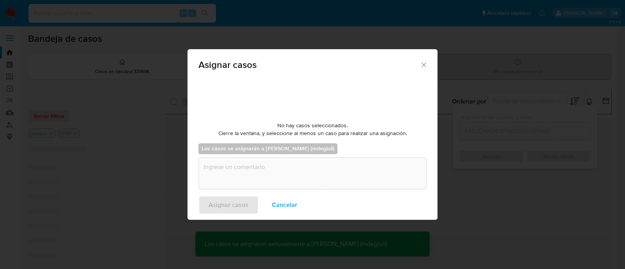
checkbox input "false"
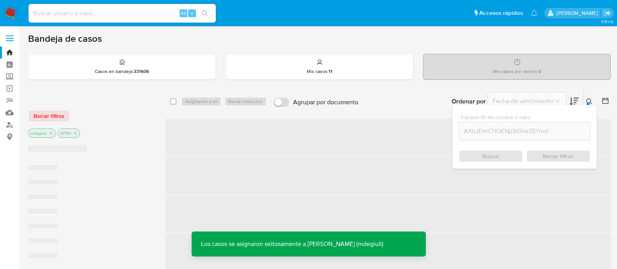
click at [76, 14] on input at bounding box center [122, 13] width 187 height 10
paste input "AXbJDmCHQENjj3t0he35Ymvl"
type input "AXbJDmCHQENjj3t0he35Ymvl"
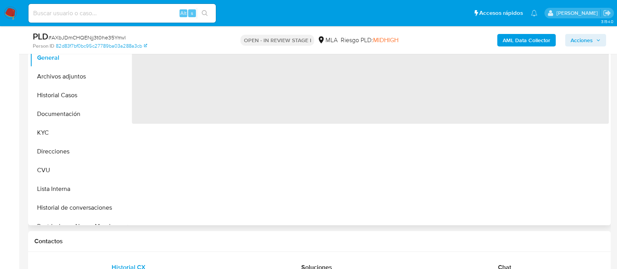
scroll to position [195, 0]
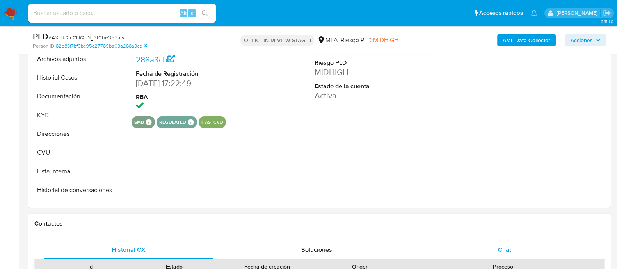
click at [456, 246] on div "Chat" at bounding box center [504, 250] width 169 height 19
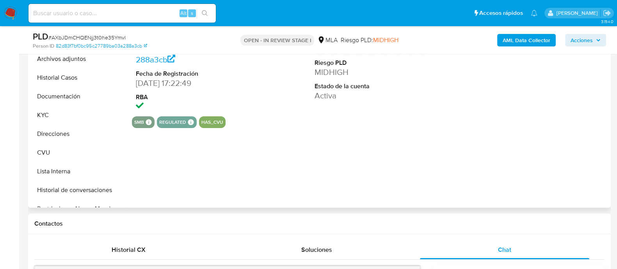
select select "10"
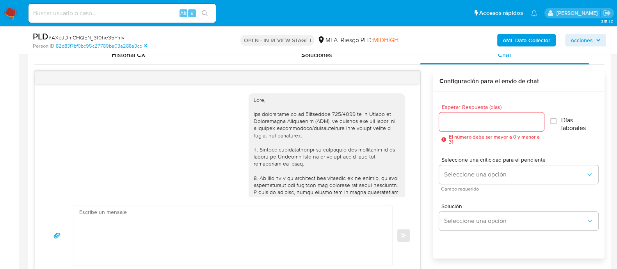
scroll to position [390, 0]
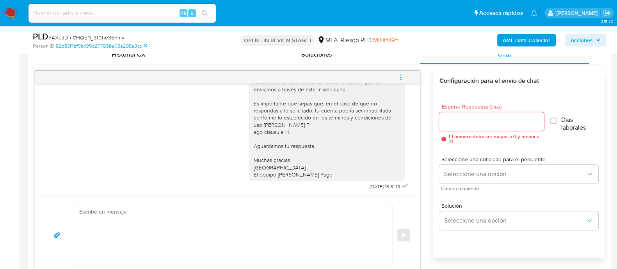
click at [402, 77] on icon "menu-action" at bounding box center [401, 77] width 7 height 7
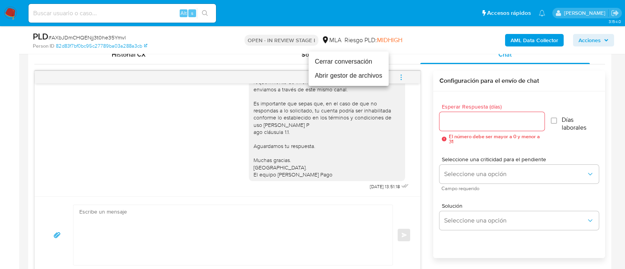
click at [359, 64] on li "Cerrar conversación" at bounding box center [349, 62] width 80 height 14
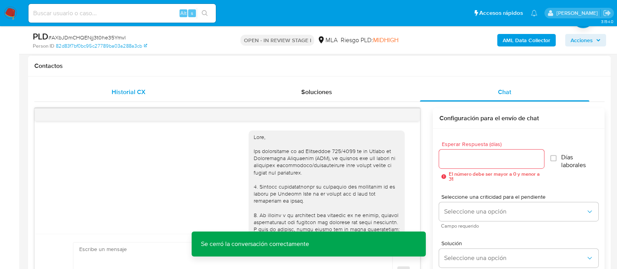
scroll to position [97, 0]
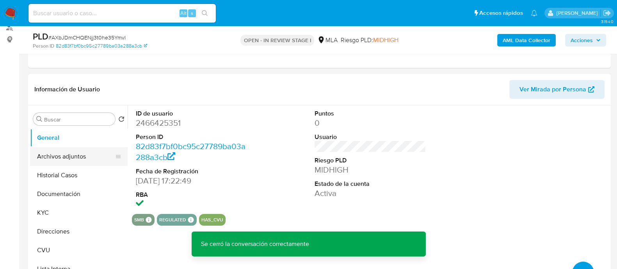
click at [52, 156] on button "Archivos adjuntos" at bounding box center [75, 156] width 91 height 19
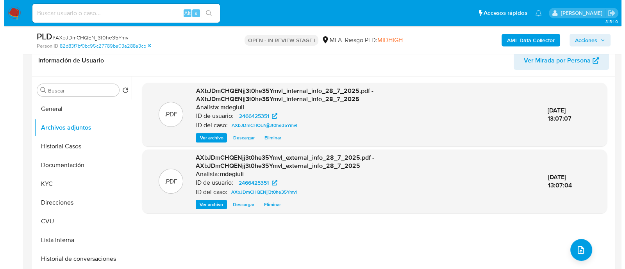
scroll to position [146, 0]
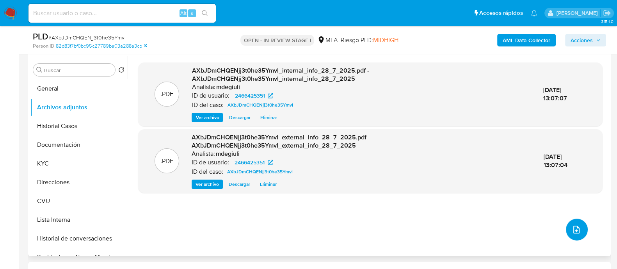
click at [576, 232] on icon "upload-file" at bounding box center [576, 229] width 9 height 9
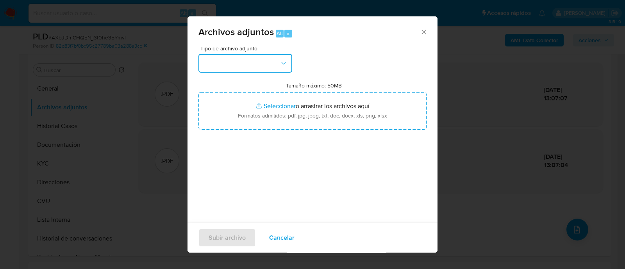
click at [255, 61] on button "button" at bounding box center [245, 63] width 94 height 19
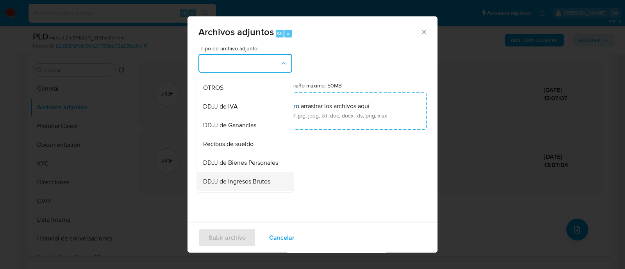
scroll to position [97, 0]
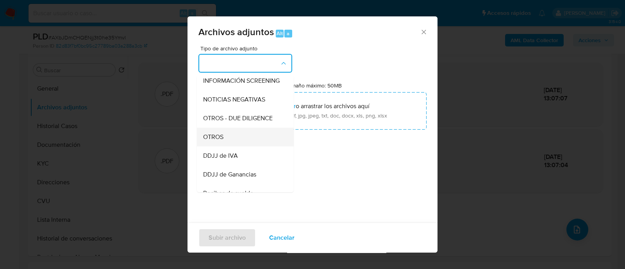
click at [217, 139] on div "OTROS" at bounding box center [243, 137] width 80 height 19
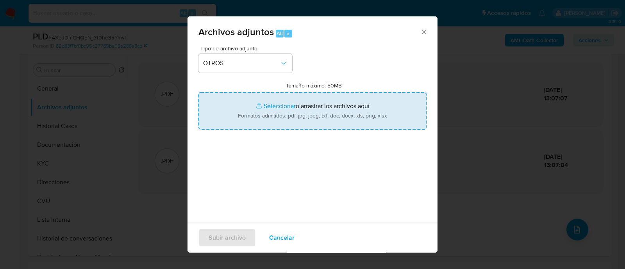
click at [277, 114] on input "Tamaño máximo: 50MB Seleccionar archivos" at bounding box center [312, 110] width 228 height 37
type input "C:\fakepath\Caselog Solange Aylen Quintana.docx"
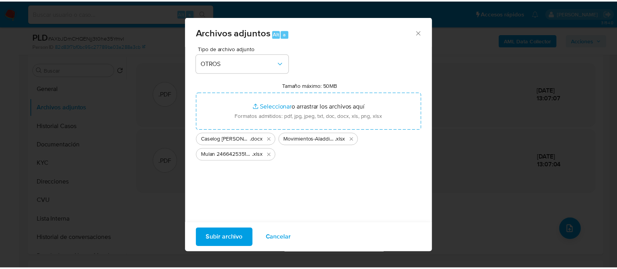
scroll to position [12, 0]
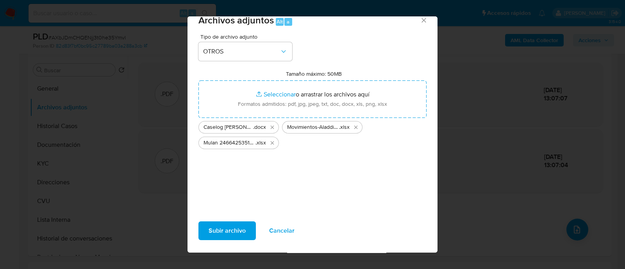
click at [231, 228] on span "Subir archivo" at bounding box center [227, 230] width 37 height 17
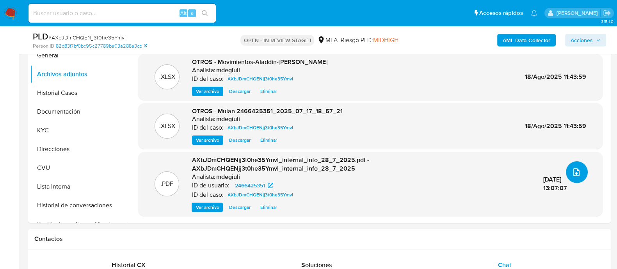
scroll to position [195, 0]
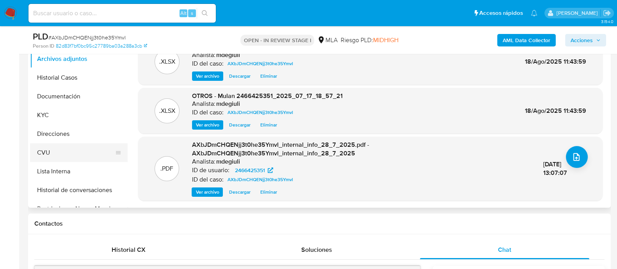
click at [74, 144] on button "CVU" at bounding box center [75, 152] width 91 height 19
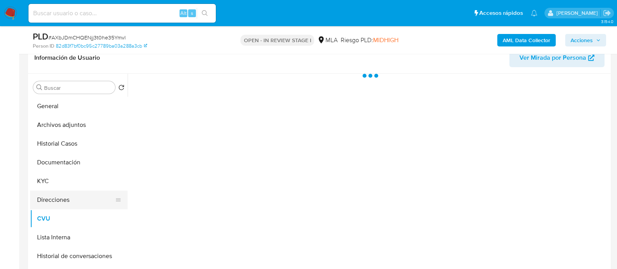
scroll to position [146, 0]
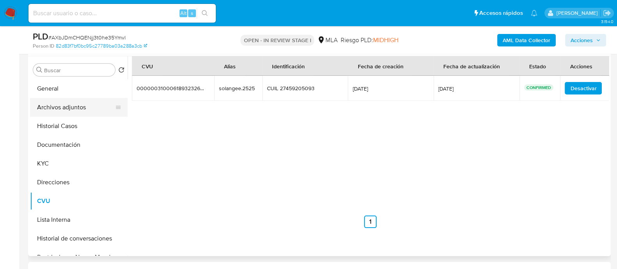
click at [57, 108] on button "Archivos adjuntos" at bounding box center [75, 107] width 91 height 19
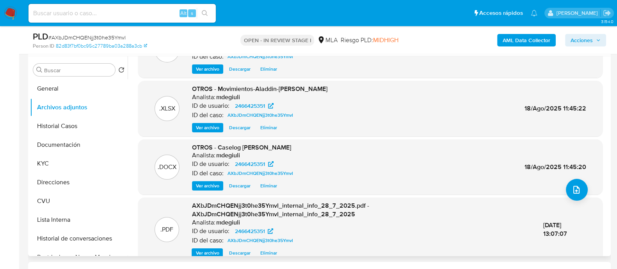
scroll to position [74, 0]
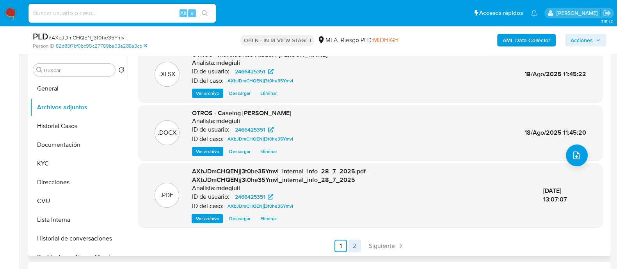
click at [355, 243] on link "2" at bounding box center [355, 246] width 12 height 12
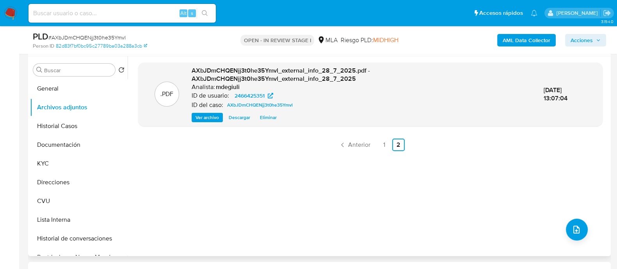
click at [385, 151] on div ".PDF AXbJDmCHQENjj3t0he35Ymvl_external_info_28_7_2025.pdf - AXbJDmCHQENjj3t0he3…" at bounding box center [370, 155] width 465 height 187
click at [382, 147] on link "1" at bounding box center [384, 145] width 12 height 12
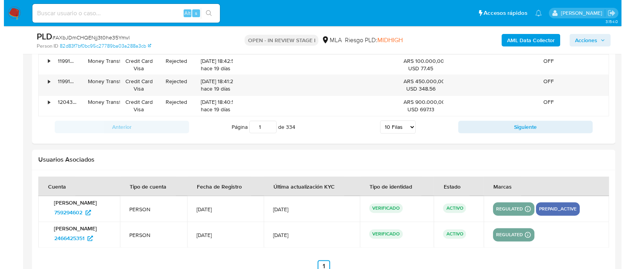
scroll to position [1397, 0]
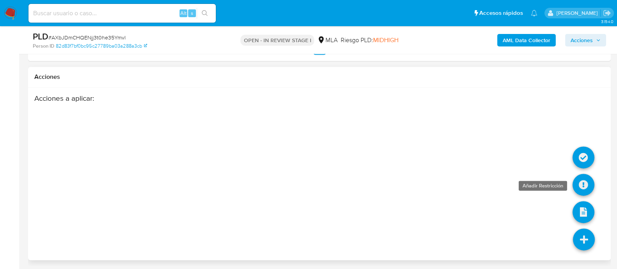
click at [583, 184] on icon at bounding box center [584, 185] width 22 height 22
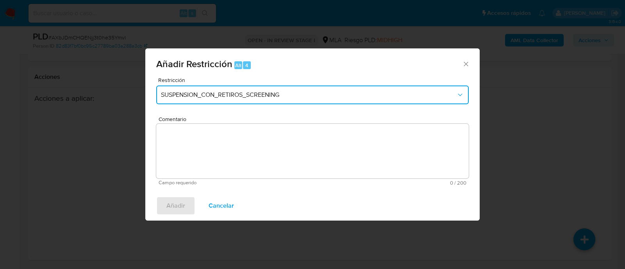
click at [207, 100] on button "SUSPENSION_CON_RETIROS_SCREENING" at bounding box center [312, 95] width 312 height 19
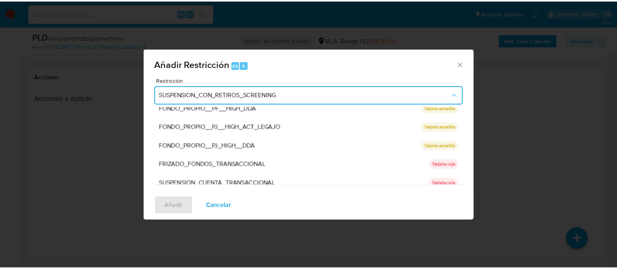
scroll to position [128, 0]
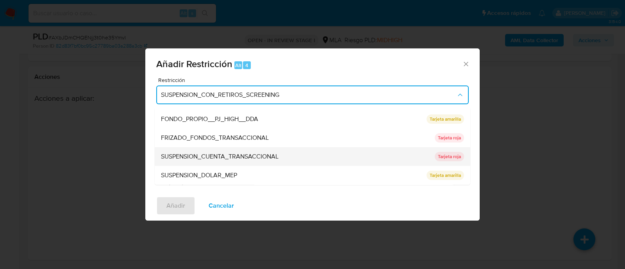
click at [215, 158] on span "SUSPENSION_CUENTA_TRANSACCIONAL" at bounding box center [220, 157] width 118 height 8
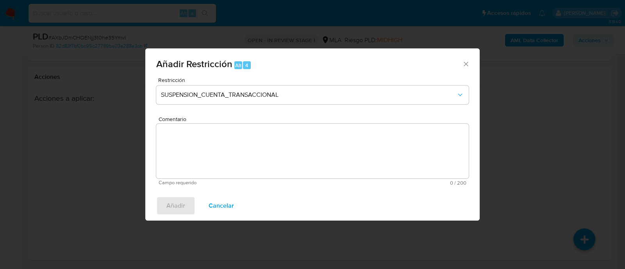
click at [218, 154] on textarea "Comentario" at bounding box center [312, 151] width 312 height 55
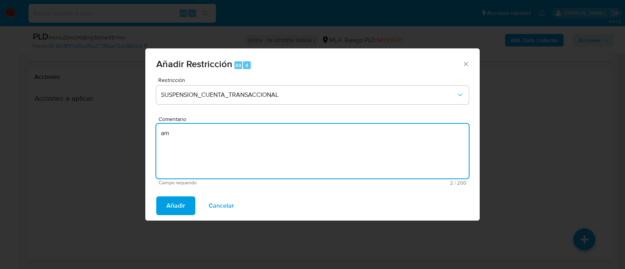
type textarea "a"
type textarea "AML"
click at [186, 205] on button "Añadir" at bounding box center [175, 205] width 39 height 19
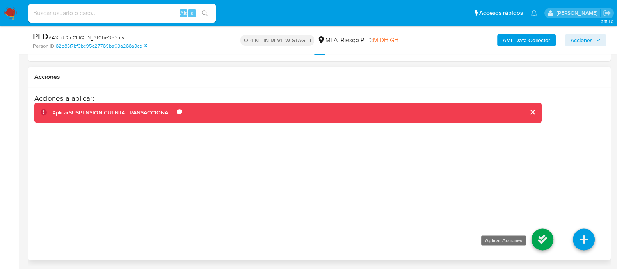
click at [543, 235] on icon at bounding box center [543, 239] width 22 height 22
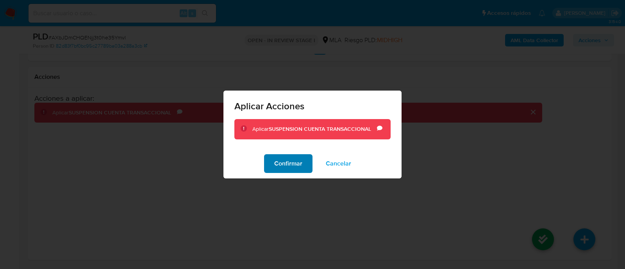
click at [269, 164] on button "Confirmar" at bounding box center [288, 163] width 48 height 19
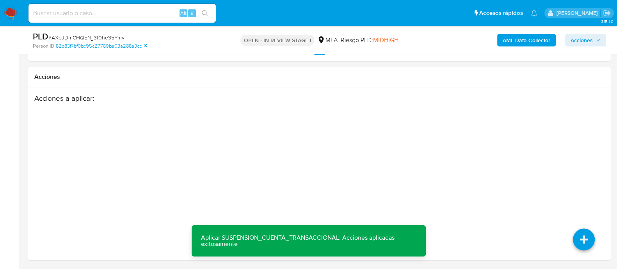
click at [583, 43] on span "Acciones" at bounding box center [582, 40] width 22 height 12
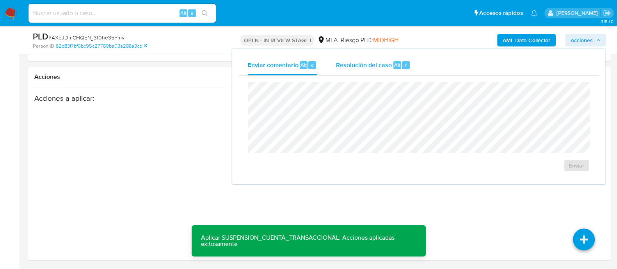
click at [362, 65] on span "Resolución del caso" at bounding box center [364, 64] width 56 height 9
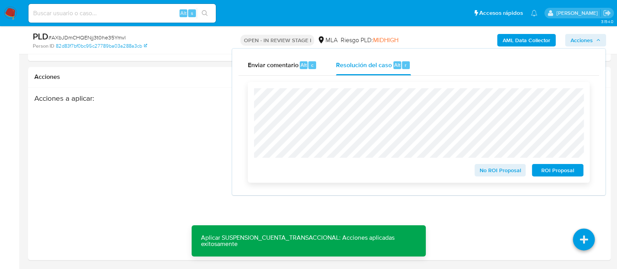
click at [553, 171] on span "ROI Proposal" at bounding box center [558, 170] width 41 height 11
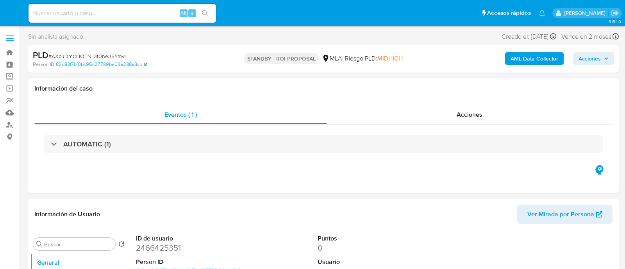
select select "10"
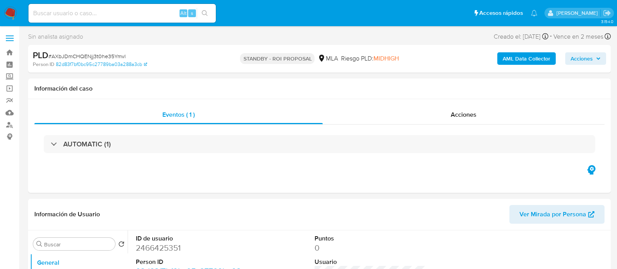
click at [16, 20] on nav "Pausado Ver notificaciones Alt s Accesos rápidos Presiona las siguientes teclas…" at bounding box center [308, 13] width 617 height 26
click at [11, 15] on img at bounding box center [10, 13] width 13 height 13
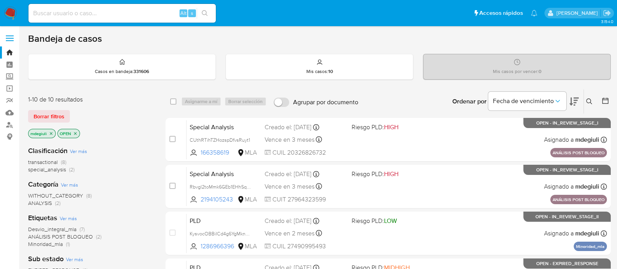
click at [590, 103] on icon at bounding box center [590, 101] width 6 height 6
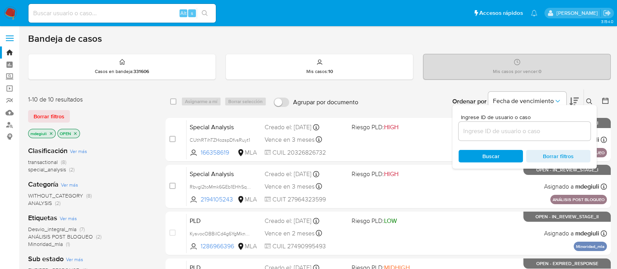
click at [478, 131] on input at bounding box center [525, 131] width 132 height 10
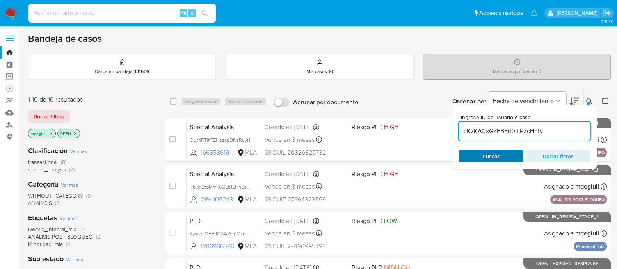
type input "dKzKACxGZEBErl0jLPZcHhtv"
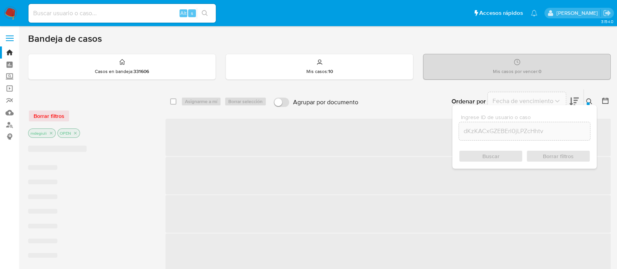
click at [488, 160] on div "Buscar Borrar filtros" at bounding box center [525, 156] width 132 height 12
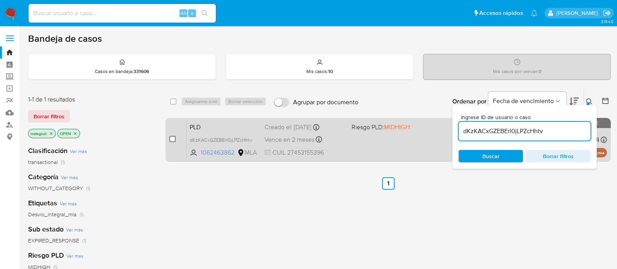
click at [174, 138] on input "checkbox" at bounding box center [172, 139] width 6 height 6
checkbox input "true"
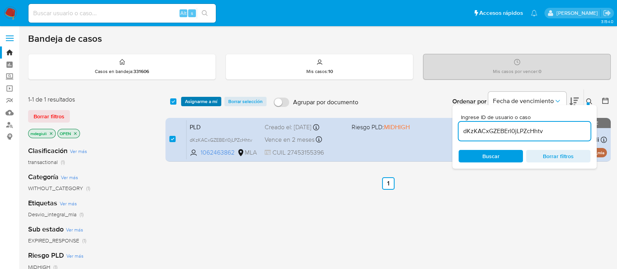
click at [197, 102] on span "Asignarme a mí" at bounding box center [201, 102] width 32 height 8
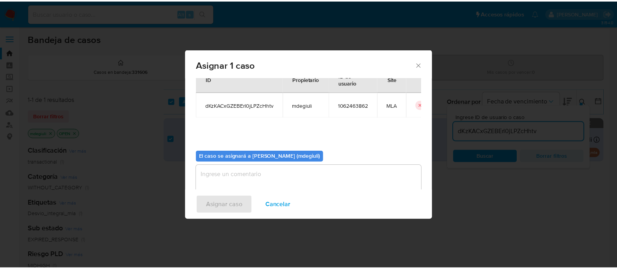
scroll to position [40, 0]
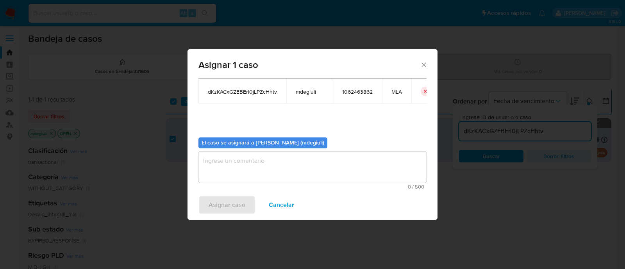
click at [282, 158] on textarea "assign-modal" at bounding box center [312, 167] width 228 height 31
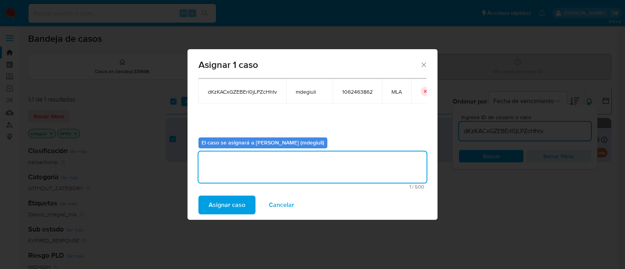
click at [241, 198] on span "Asignar caso" at bounding box center [227, 204] width 37 height 17
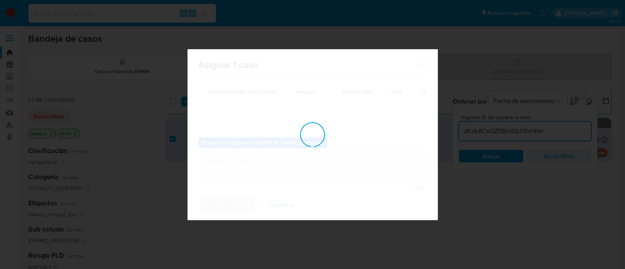
checkbox input "false"
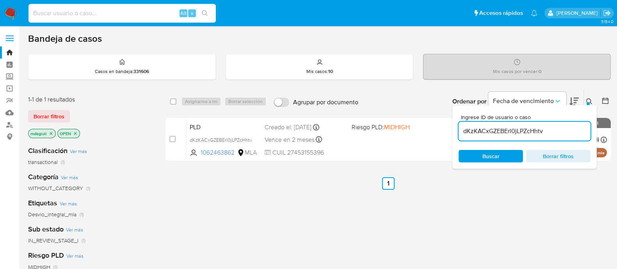
click at [137, 16] on input at bounding box center [122, 13] width 187 height 10
paste input "dKzKACxGZEBErl0jLPZcHhtv"
type input "dKzKACxGZEBErl0jLPZcHhtv"
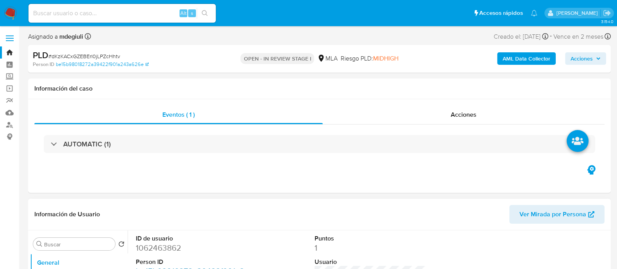
select select "10"
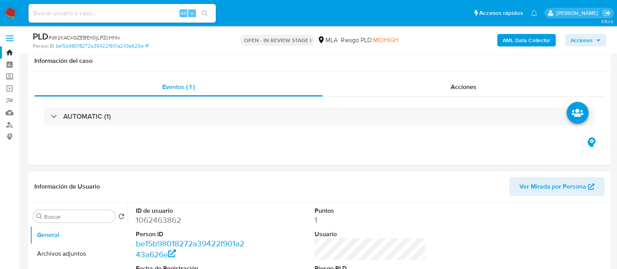
scroll to position [97, 0]
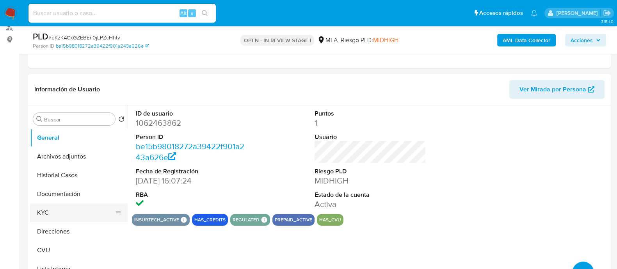
click at [53, 216] on button "KYC" at bounding box center [75, 212] width 91 height 19
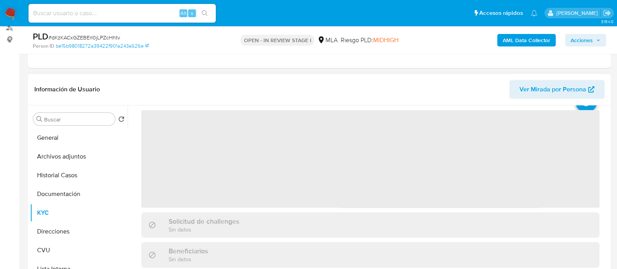
scroll to position [48, 0]
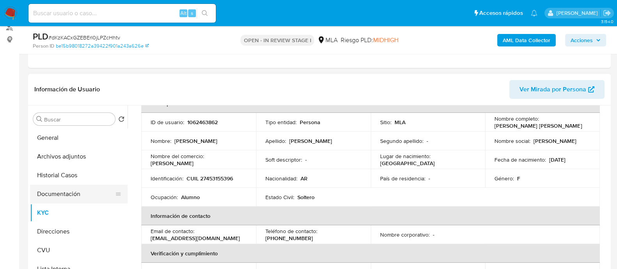
click at [68, 192] on button "Documentación" at bounding box center [75, 194] width 91 height 19
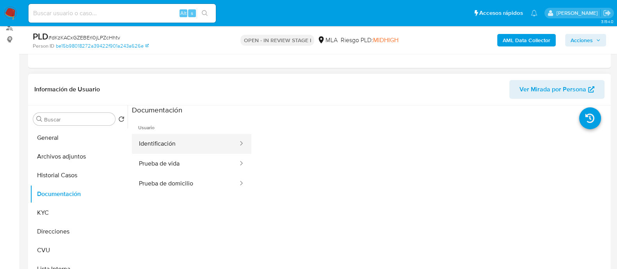
click at [215, 143] on button "Identificación" at bounding box center [185, 144] width 107 height 20
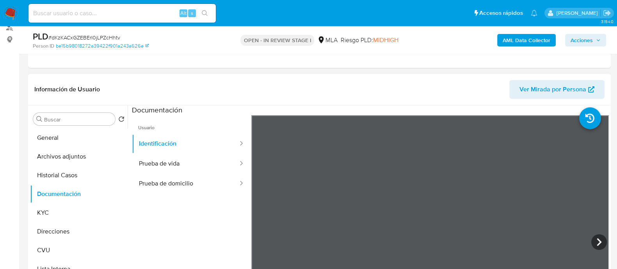
drag, startPoint x: 157, startPoint y: 157, endPoint x: 249, endPoint y: 153, distance: 92.3
click at [157, 158] on button "Prueba de vida" at bounding box center [185, 164] width 107 height 20
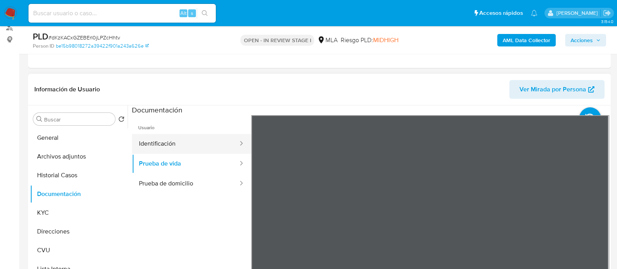
click at [197, 138] on button "Identificación" at bounding box center [185, 144] width 107 height 20
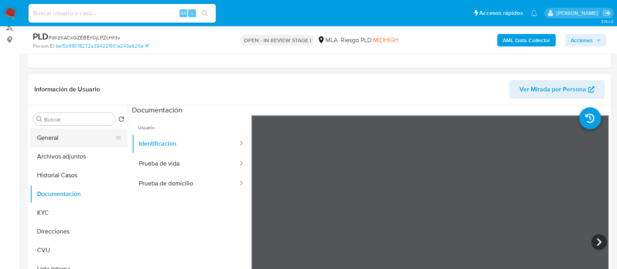
click at [66, 137] on button "General" at bounding box center [75, 137] width 91 height 19
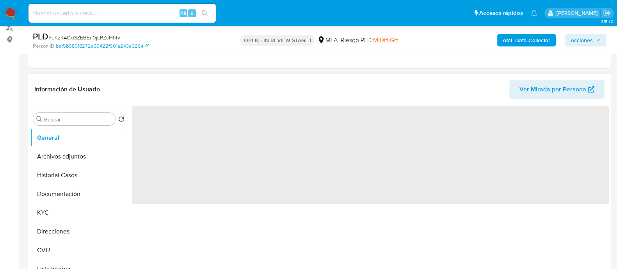
scroll to position [341, 0]
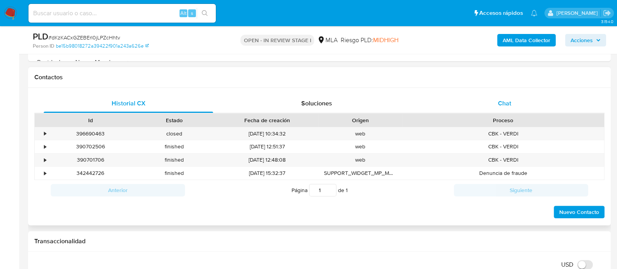
click at [517, 106] on div "Chat" at bounding box center [504, 103] width 169 height 19
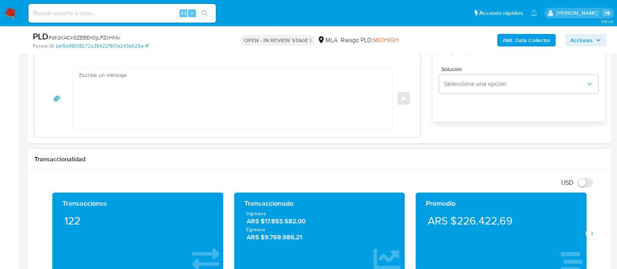
scroll to position [390, 0]
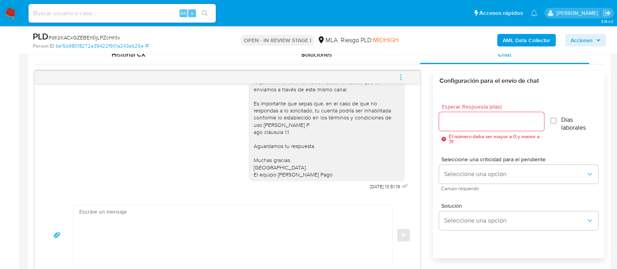
click at [404, 75] on icon "menu-action" at bounding box center [401, 77] width 7 height 7
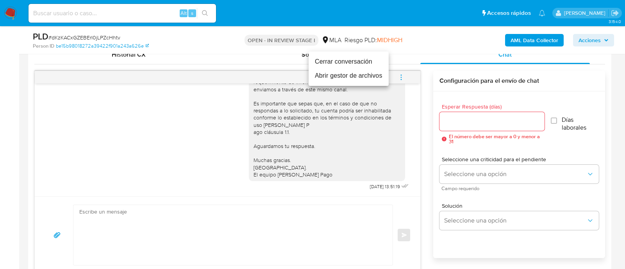
click at [345, 57] on li "Cerrar conversación" at bounding box center [349, 62] width 80 height 14
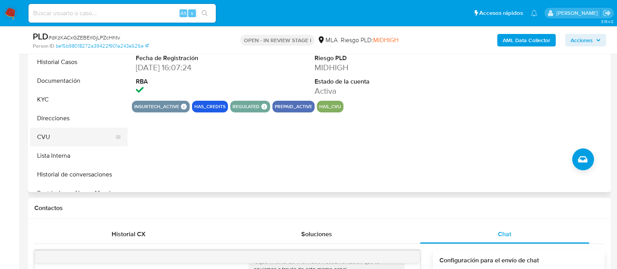
scroll to position [195, 0]
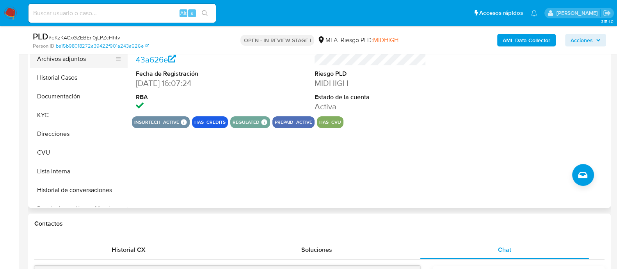
click at [67, 58] on button "Archivos adjuntos" at bounding box center [75, 59] width 91 height 19
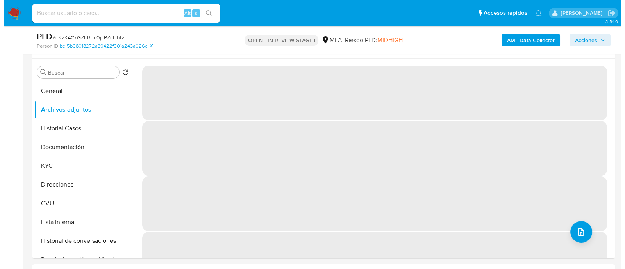
scroll to position [146, 0]
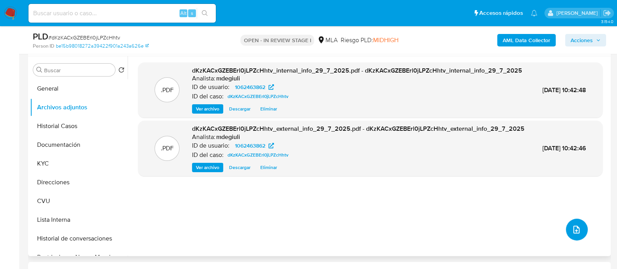
click at [566, 224] on button "upload-file" at bounding box center [577, 230] width 22 height 22
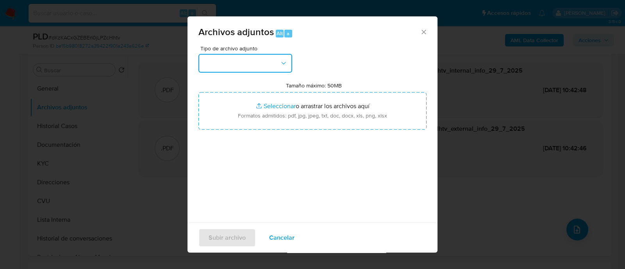
click at [250, 66] on button "button" at bounding box center [245, 63] width 94 height 19
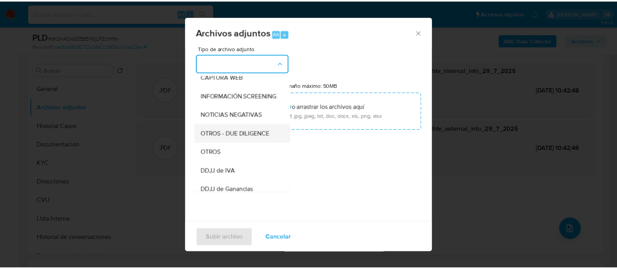
scroll to position [97, 0]
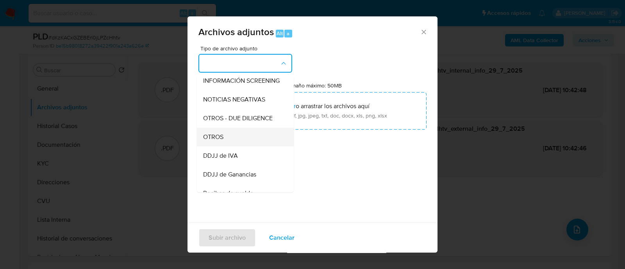
click at [222, 141] on span "OTROS" at bounding box center [213, 137] width 20 height 8
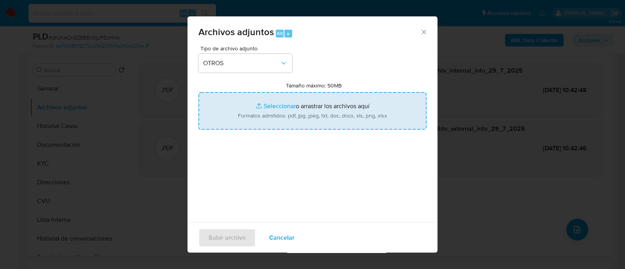
click at [297, 120] on input "Tamaño máximo: 50MB Seleccionar archivos" at bounding box center [312, 110] width 228 height 37
type input "C:\fakepath\Caselog Milagros Agustina Scotti Aquino.docx"
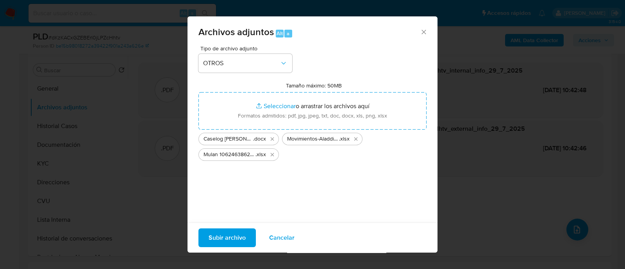
click at [223, 239] on span "Subir archivo" at bounding box center [227, 237] width 37 height 17
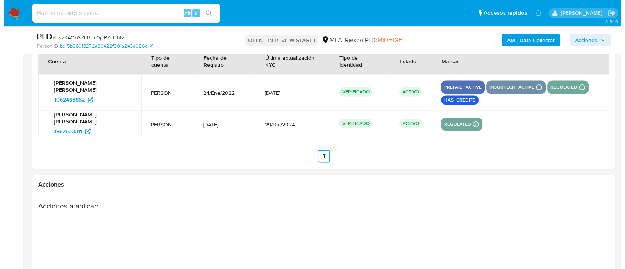
scroll to position [1416, 0]
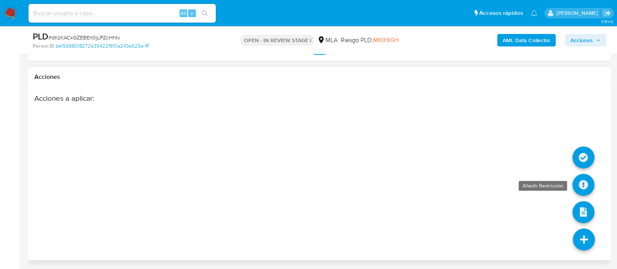
click at [583, 181] on icon at bounding box center [584, 185] width 22 height 22
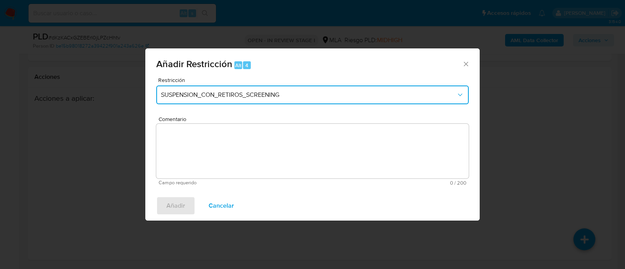
click at [178, 92] on span "SUSPENSION_CON_RETIROS_SCREENING" at bounding box center [308, 95] width 295 height 8
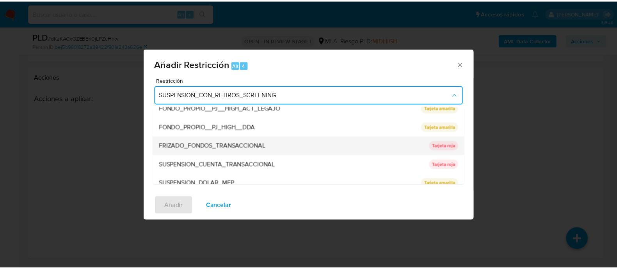
scroll to position [128, 0]
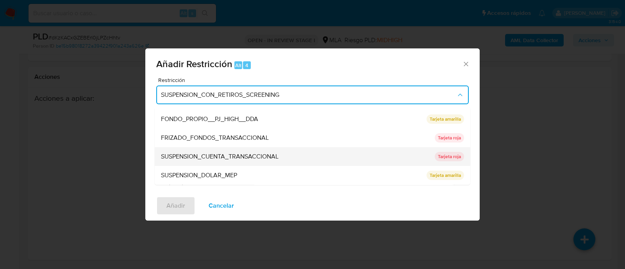
click at [217, 156] on span "SUSPENSION_CUENTA_TRANSACCIONAL" at bounding box center [220, 157] width 118 height 8
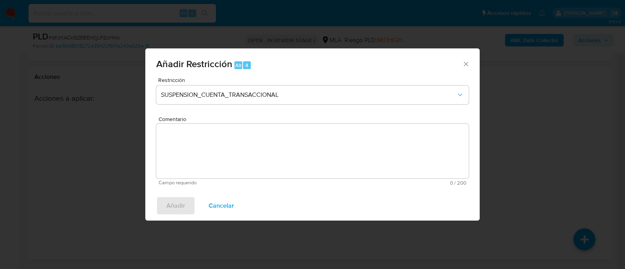
click at [224, 148] on textarea "Comentario" at bounding box center [312, 151] width 312 height 55
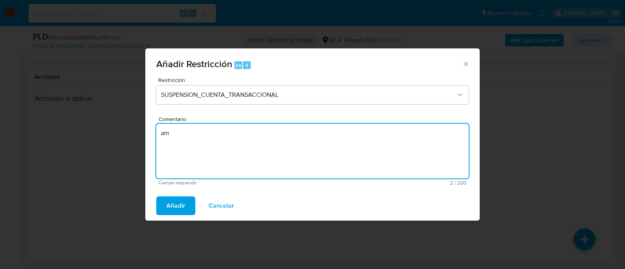
type textarea "a"
type textarea "AML"
click at [176, 204] on span "Añadir" at bounding box center [175, 205] width 19 height 17
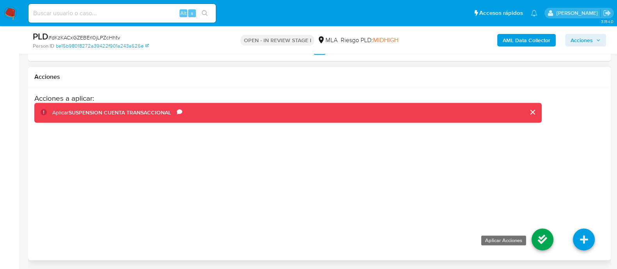
click at [540, 239] on icon at bounding box center [543, 239] width 22 height 22
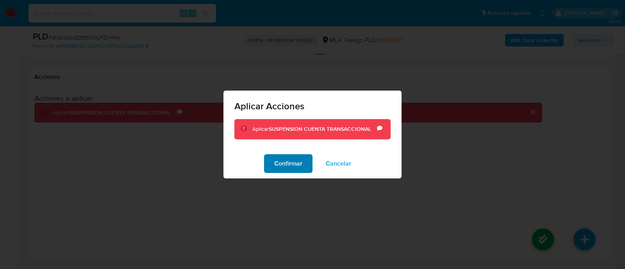
click at [298, 161] on span "Confirmar" at bounding box center [288, 163] width 28 height 17
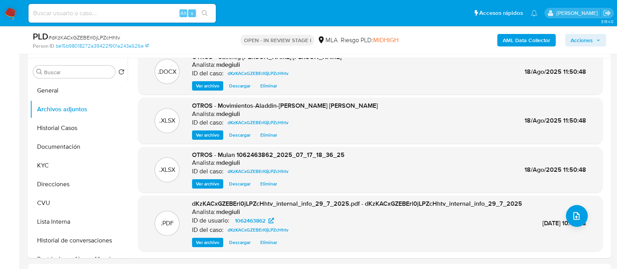
scroll to position [147, 0]
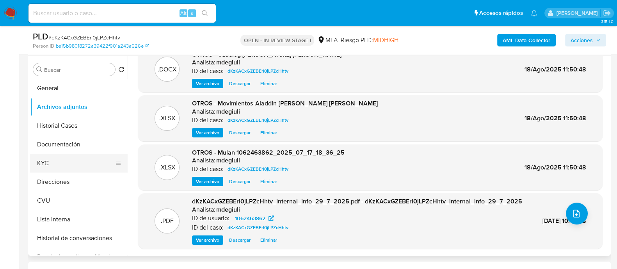
click at [48, 164] on button "KYC" at bounding box center [75, 163] width 91 height 19
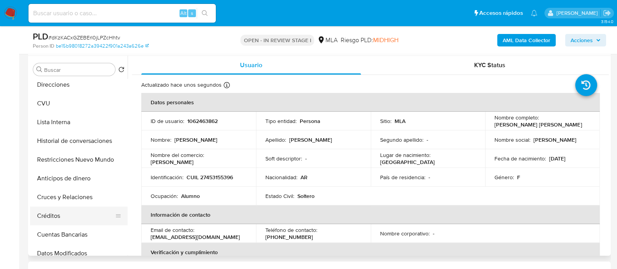
scroll to position [97, 0]
click at [66, 163] on button "Restricciones Nuevo Mundo" at bounding box center [75, 159] width 91 height 19
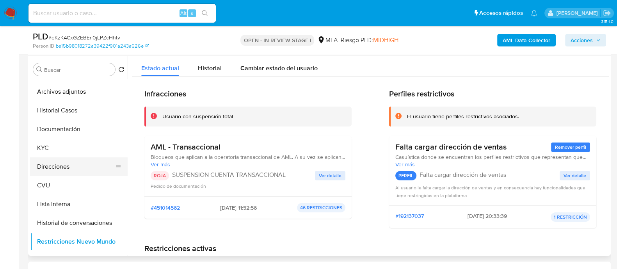
scroll to position [0, 0]
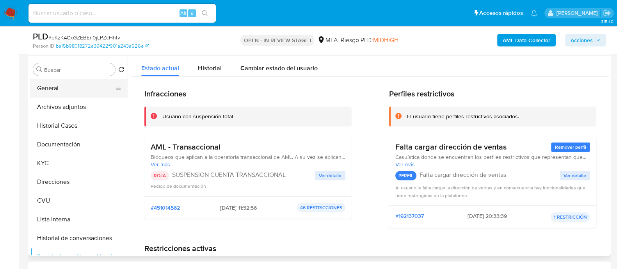
click at [62, 88] on button "General" at bounding box center [75, 88] width 91 height 19
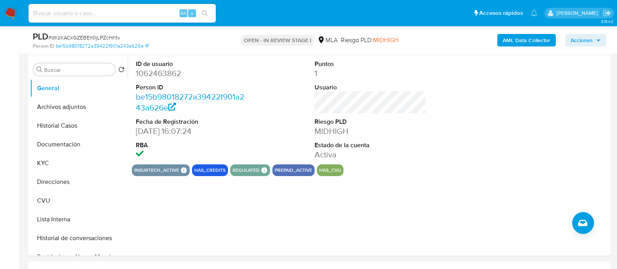
click at [592, 42] on span "Acciones" at bounding box center [582, 40] width 22 height 12
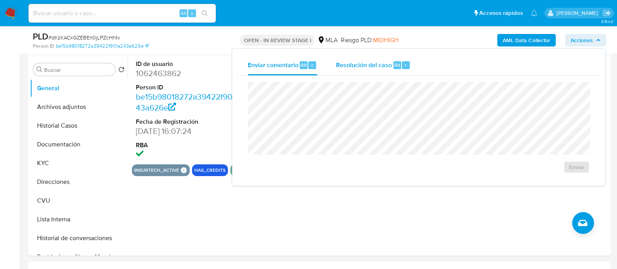
click at [384, 59] on div "Resolución del caso Alt r" at bounding box center [373, 65] width 75 height 20
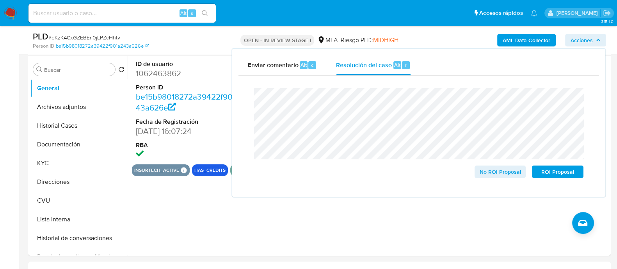
click at [580, 39] on span "Acciones" at bounding box center [582, 40] width 22 height 12
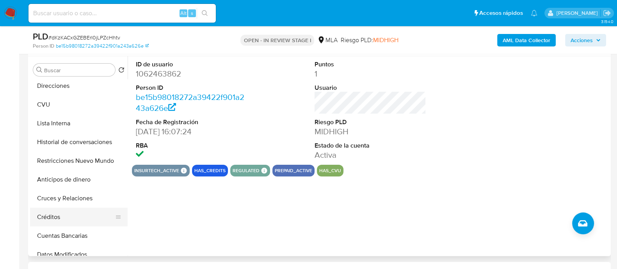
scroll to position [97, 0]
click at [66, 161] on button "Restricciones Nuevo Mundo" at bounding box center [75, 160] width 91 height 19
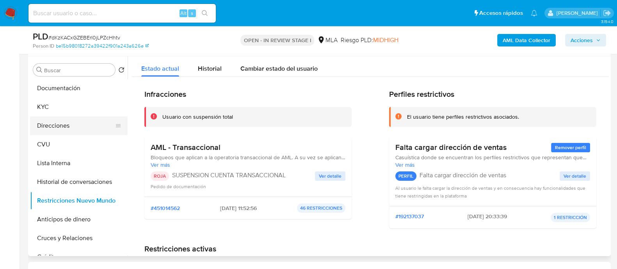
scroll to position [0, 0]
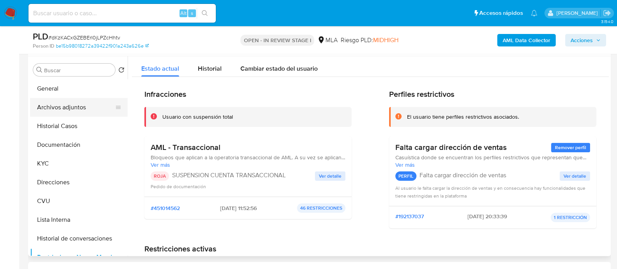
click at [69, 109] on button "Archivos adjuntos" at bounding box center [75, 107] width 91 height 19
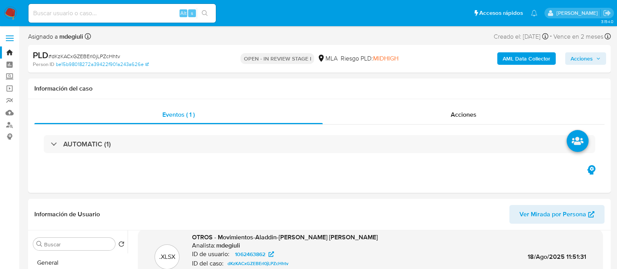
click at [586, 60] on span "Acciones" at bounding box center [582, 58] width 22 height 12
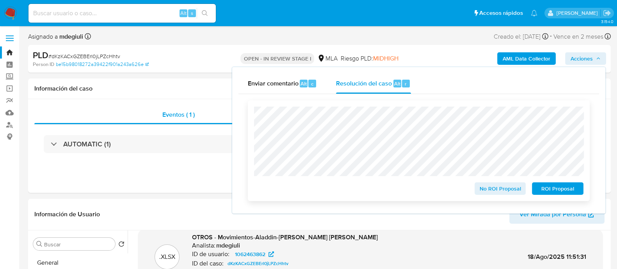
click at [555, 188] on span "ROI Proposal" at bounding box center [558, 188] width 41 height 11
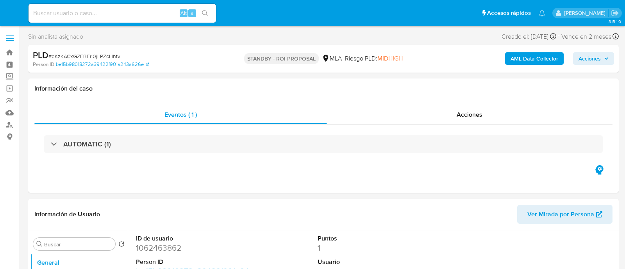
select select "10"
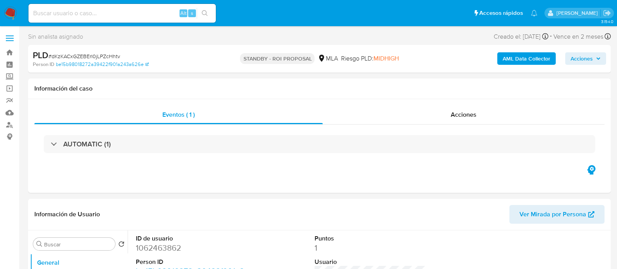
click at [121, 11] on input at bounding box center [122, 13] width 187 height 10
click at [7, 12] on img at bounding box center [10, 13] width 13 height 13
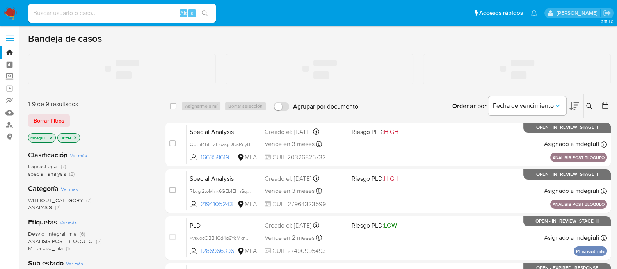
click at [75, 11] on input at bounding box center [122, 13] width 187 height 10
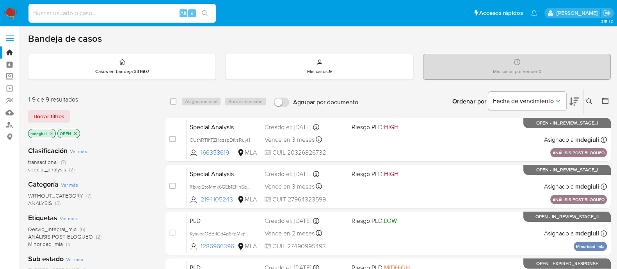
paste input "KysvocOBBiICd4g6YgMknUo3"
type input "KysvocOBBiICd4g6YgMknUo3"
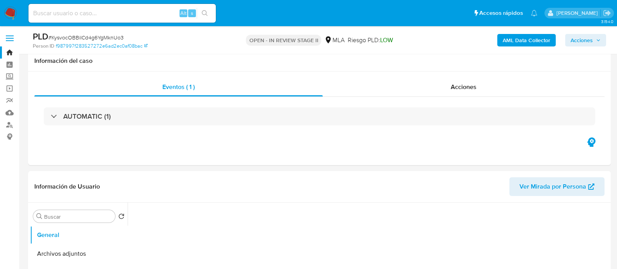
scroll to position [48, 0]
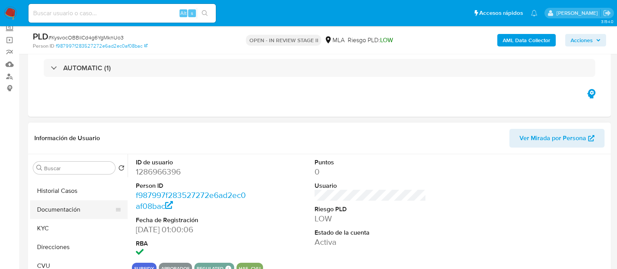
select select "10"
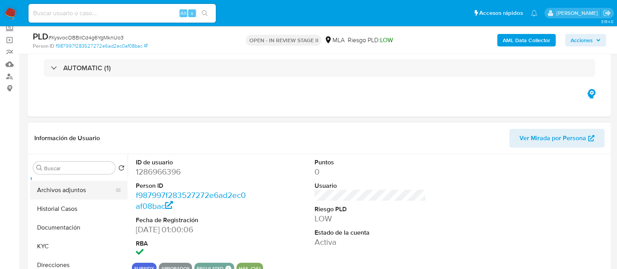
scroll to position [0, 0]
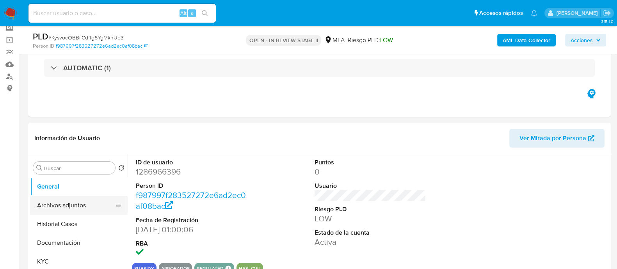
click at [74, 203] on button "Archivos adjuntos" at bounding box center [75, 205] width 91 height 19
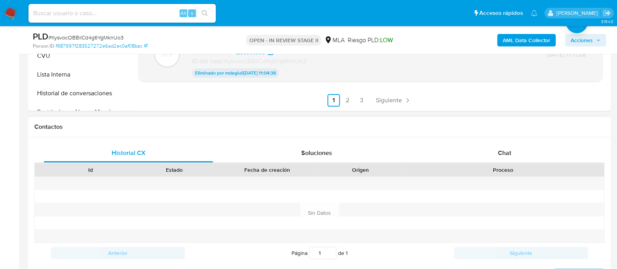
scroll to position [293, 0]
click at [480, 151] on div "Chat" at bounding box center [504, 152] width 169 height 19
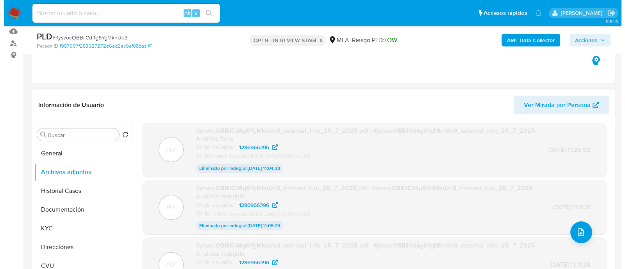
scroll to position [97, 0]
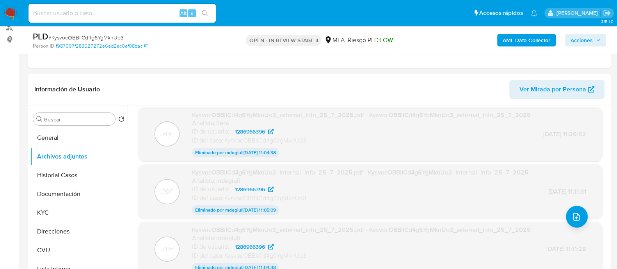
click at [517, 43] on b "AML Data Collector" at bounding box center [527, 40] width 48 height 12
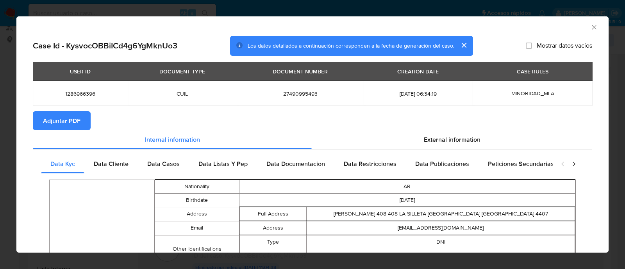
click at [78, 122] on span "Adjuntar PDF" at bounding box center [61, 120] width 37 height 17
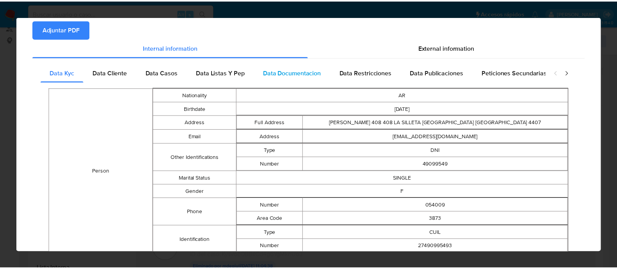
scroll to position [0, 0]
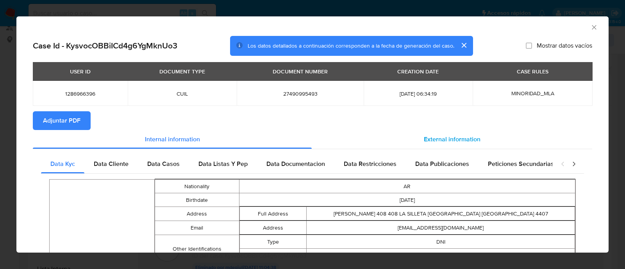
click at [440, 141] on span "External information" at bounding box center [452, 139] width 57 height 9
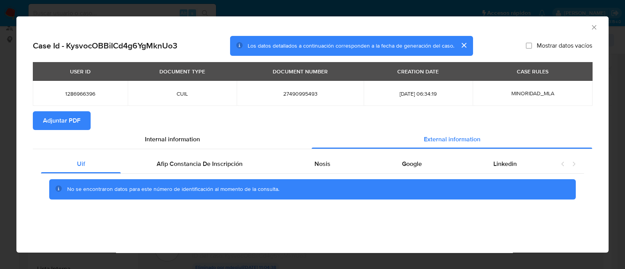
click at [594, 31] on icon "Cerrar ventana" at bounding box center [594, 27] width 8 height 8
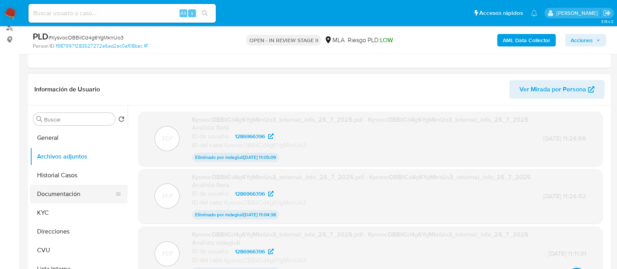
click at [59, 192] on button "Documentación" at bounding box center [75, 194] width 91 height 19
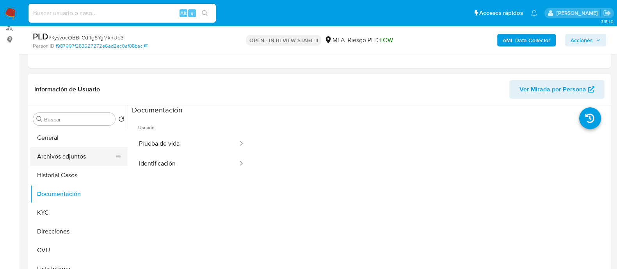
click at [73, 159] on button "Archivos adjuntos" at bounding box center [75, 156] width 91 height 19
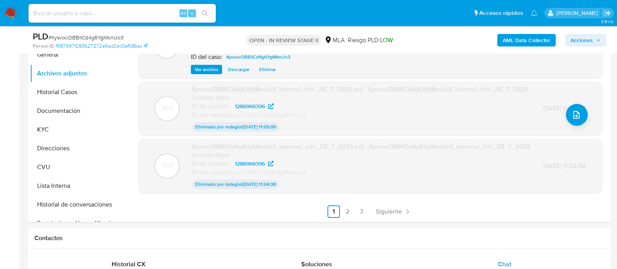
scroll to position [195, 0]
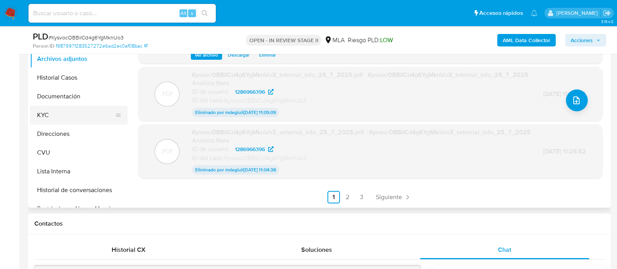
click at [60, 116] on button "KYC" at bounding box center [75, 115] width 91 height 19
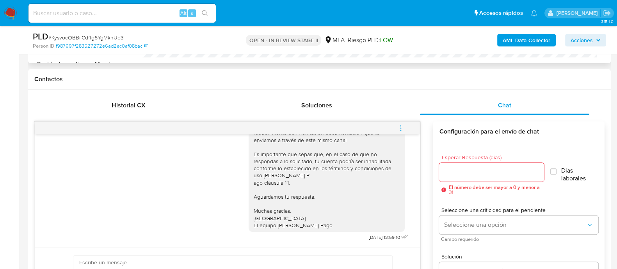
scroll to position [341, 0]
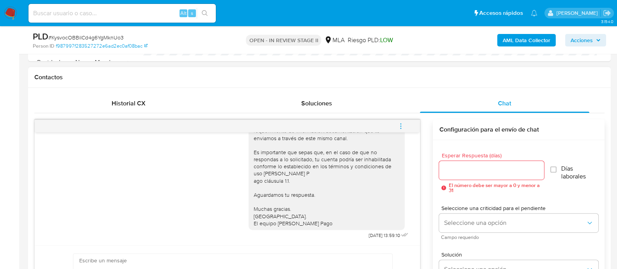
click at [405, 124] on button "menu-action" at bounding box center [401, 126] width 26 height 19
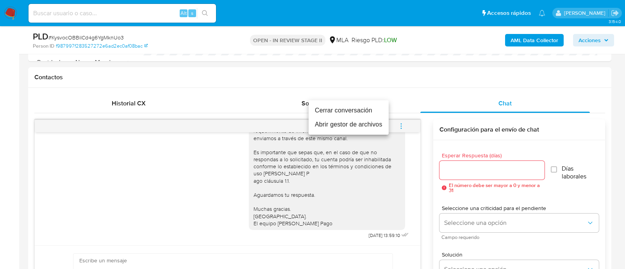
click at [340, 106] on li "Cerrar conversación" at bounding box center [349, 110] width 80 height 14
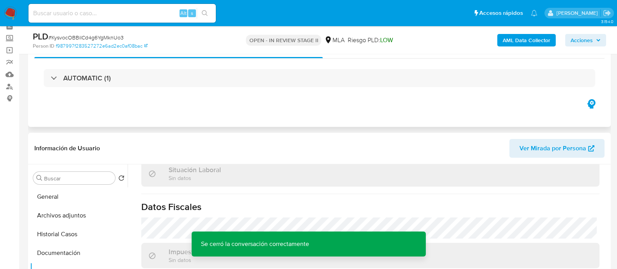
scroll to position [97, 0]
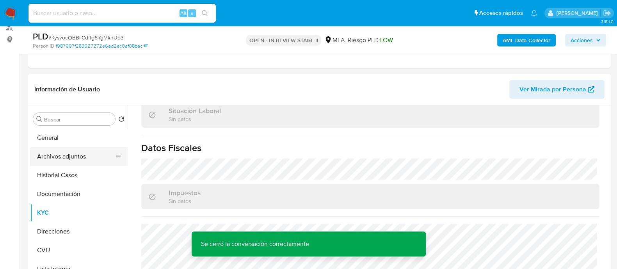
click at [65, 160] on button "Archivos adjuntos" at bounding box center [75, 156] width 91 height 19
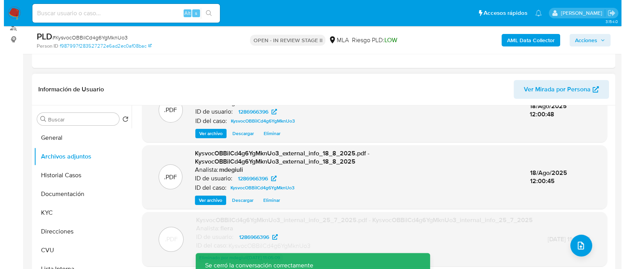
scroll to position [48, 0]
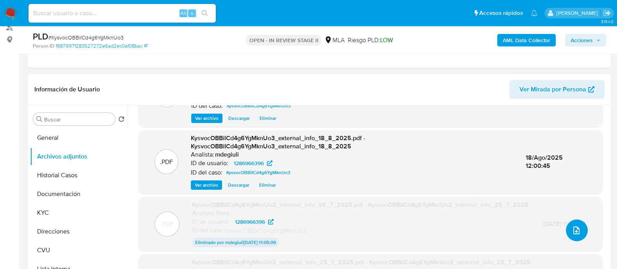
click at [576, 229] on icon "upload-file" at bounding box center [576, 230] width 9 height 9
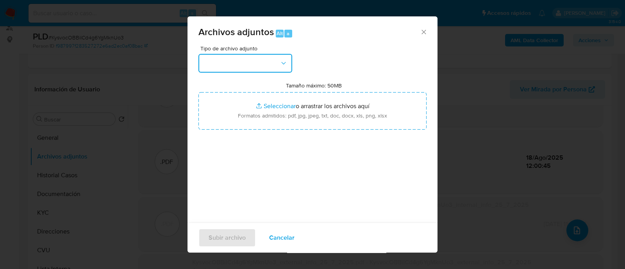
click at [219, 59] on button "button" at bounding box center [245, 63] width 94 height 19
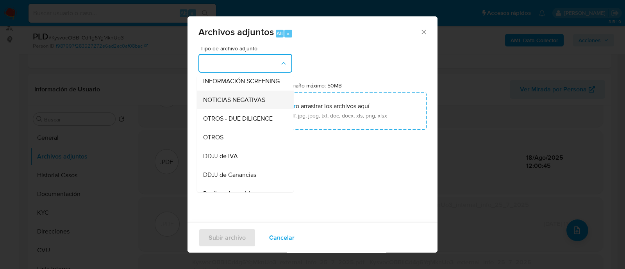
scroll to position [97, 0]
click at [216, 141] on span "OTROS" at bounding box center [213, 137] width 20 height 8
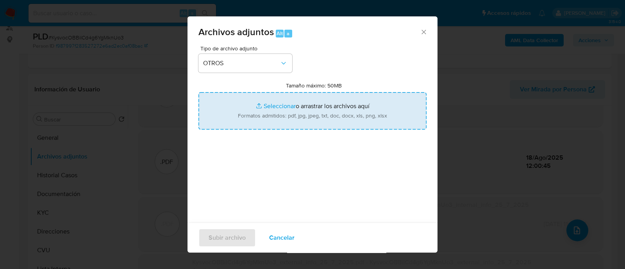
click at [281, 118] on input "Tamaño máximo: 50MB Seleccionar archivos" at bounding box center [312, 110] width 228 height 37
type input "C:\fakepath\Caselog [PERSON_NAME] [PERSON_NAME].docx"
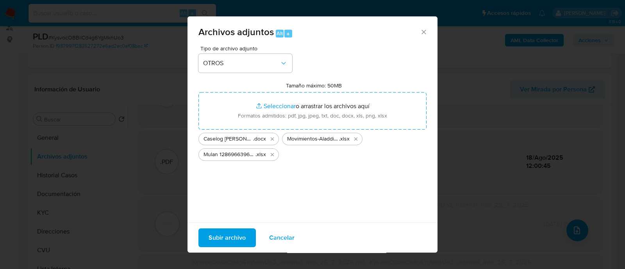
click at [230, 238] on span "Subir archivo" at bounding box center [227, 237] width 37 height 17
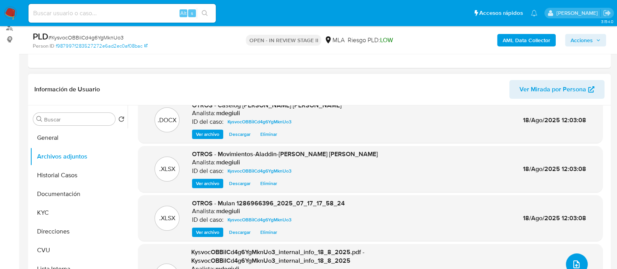
scroll to position [0, 0]
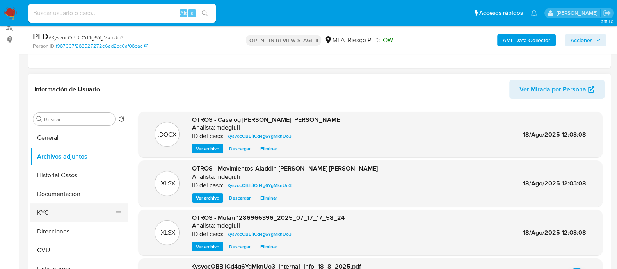
click at [56, 209] on button "KYC" at bounding box center [75, 212] width 91 height 19
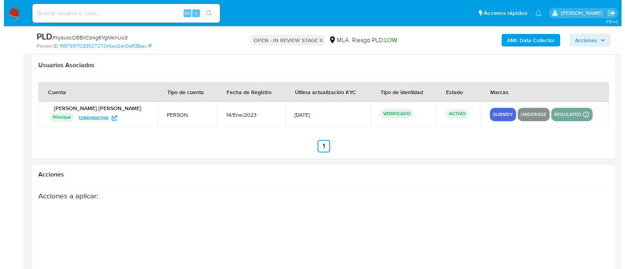
scroll to position [1372, 0]
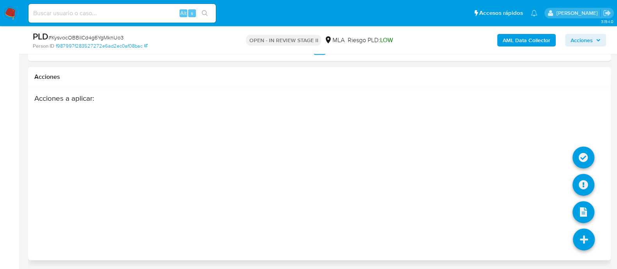
click at [578, 236] on icon at bounding box center [584, 239] width 22 height 22
click at [584, 180] on icon at bounding box center [584, 185] width 22 height 22
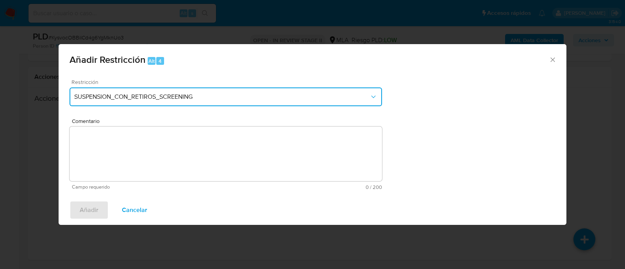
click at [242, 92] on button "SUSPENSION_CON_RETIROS_SCREENING" at bounding box center [226, 96] width 312 height 19
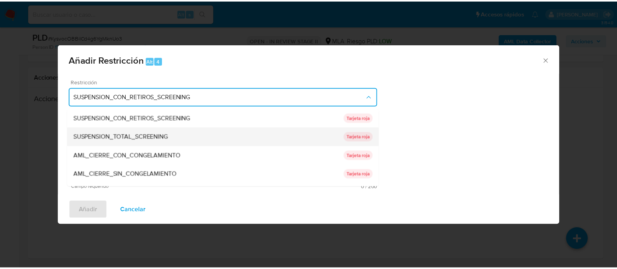
scroll to position [128, 0]
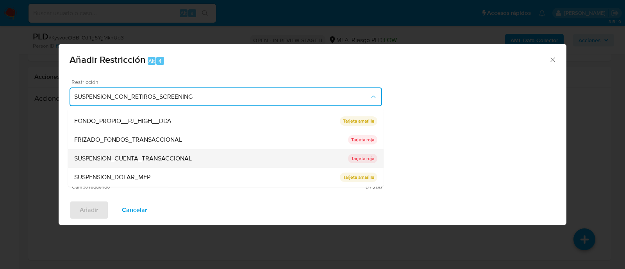
click at [138, 158] on span "SUSPENSION_CUENTA_TRANSACCIONAL" at bounding box center [133, 159] width 118 height 8
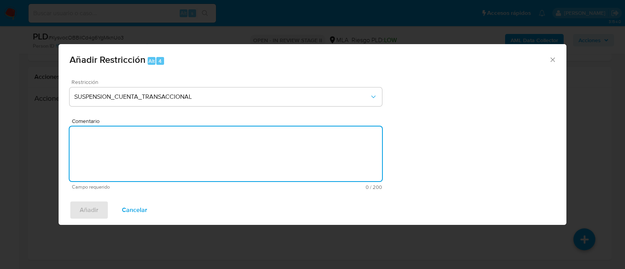
click at [143, 154] on textarea "Comentario" at bounding box center [226, 154] width 312 height 55
type textarea "AML"
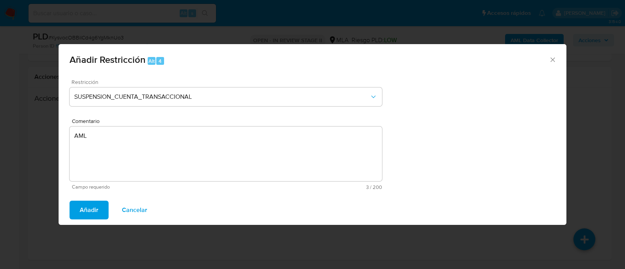
click at [96, 212] on span "Añadir" at bounding box center [89, 210] width 19 height 17
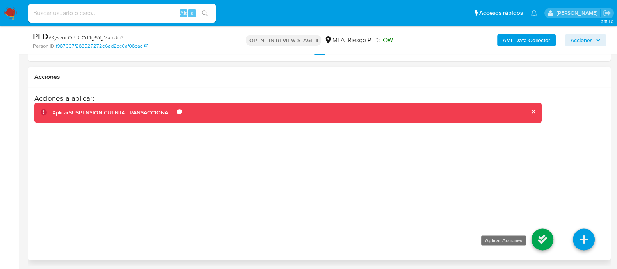
click at [545, 242] on icon at bounding box center [543, 239] width 22 height 22
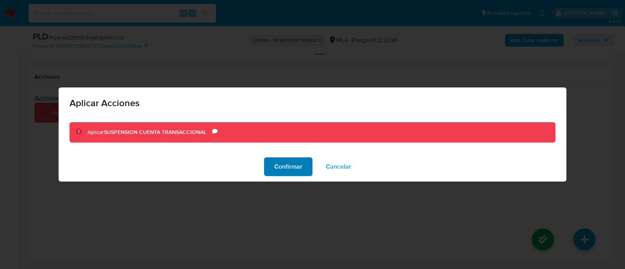
click at [297, 161] on span "Confirmar" at bounding box center [288, 166] width 28 height 17
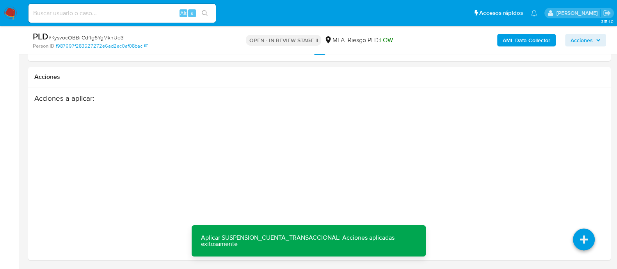
click at [587, 37] on span "Acciones" at bounding box center [582, 40] width 22 height 12
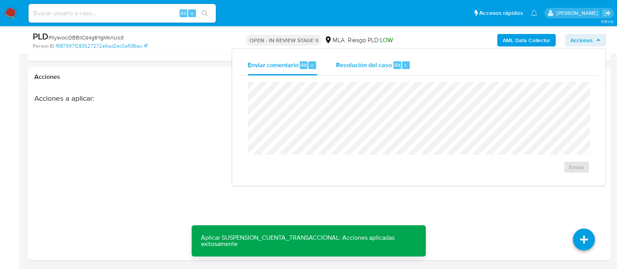
click at [394, 60] on div "Resolución del caso Alt r" at bounding box center [373, 65] width 75 height 20
